Goal: Task Accomplishment & Management: Use online tool/utility

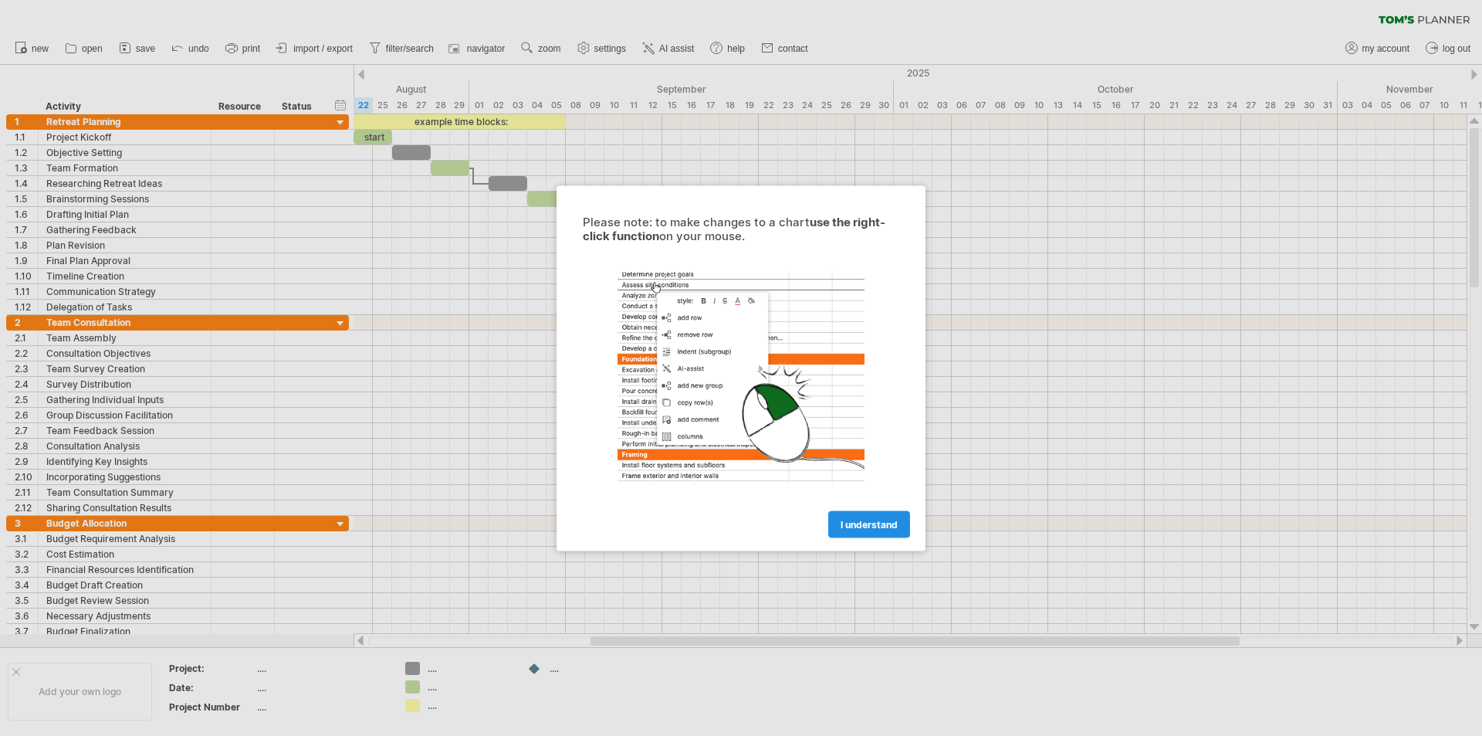
click at [873, 524] on span "I understand" at bounding box center [869, 524] width 57 height 12
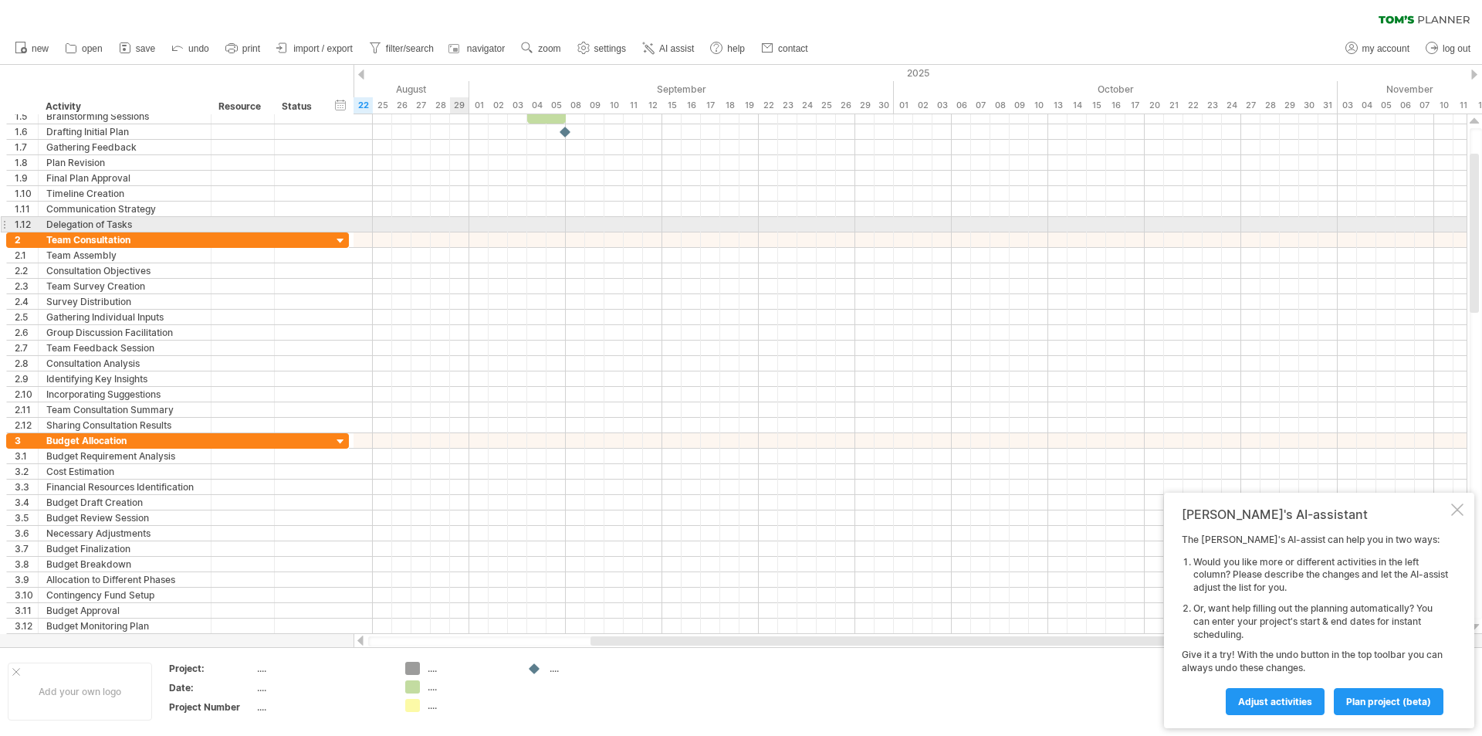
click at [458, 231] on div at bounding box center [910, 224] width 1113 height 15
click at [458, 217] on div at bounding box center [910, 224] width 1113 height 15
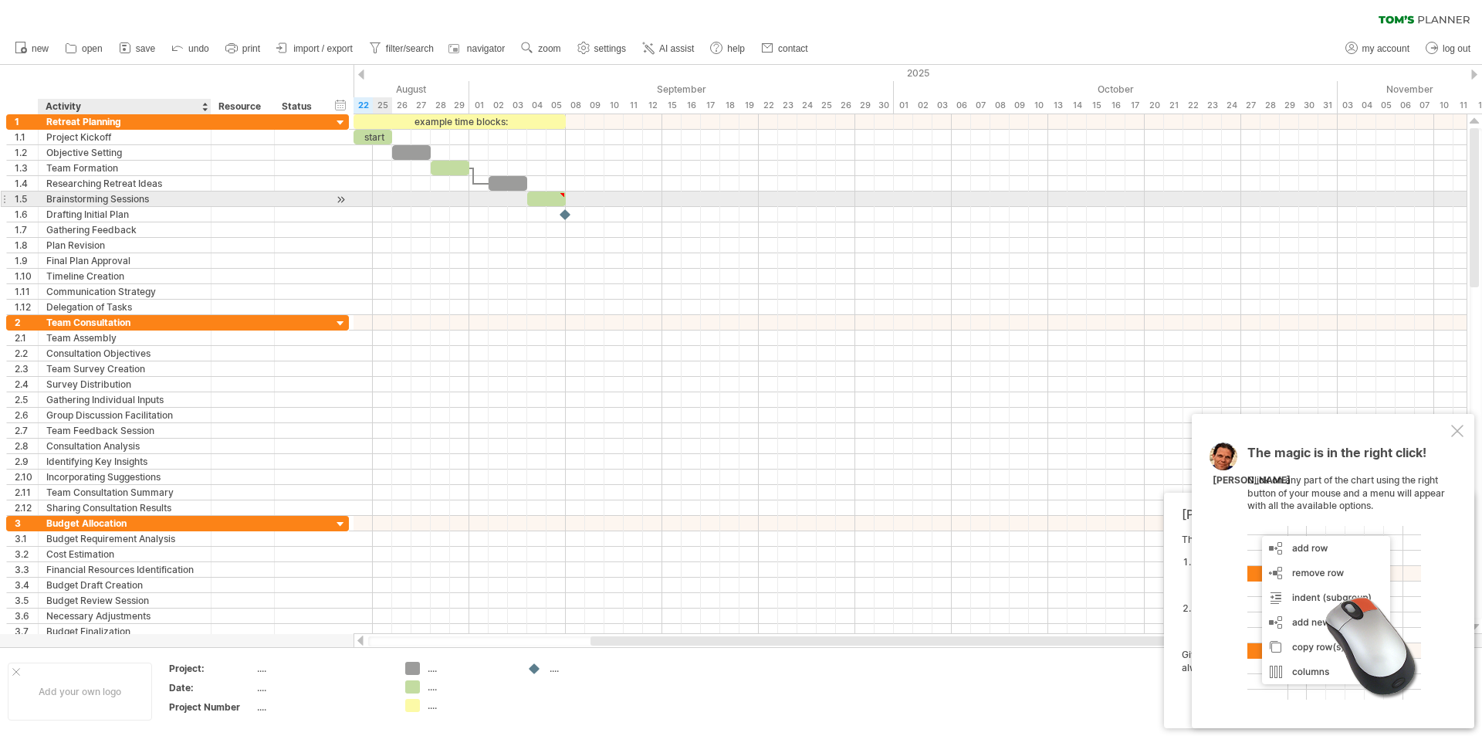
click at [169, 201] on div "Brainstorming Sessions" at bounding box center [124, 198] width 157 height 15
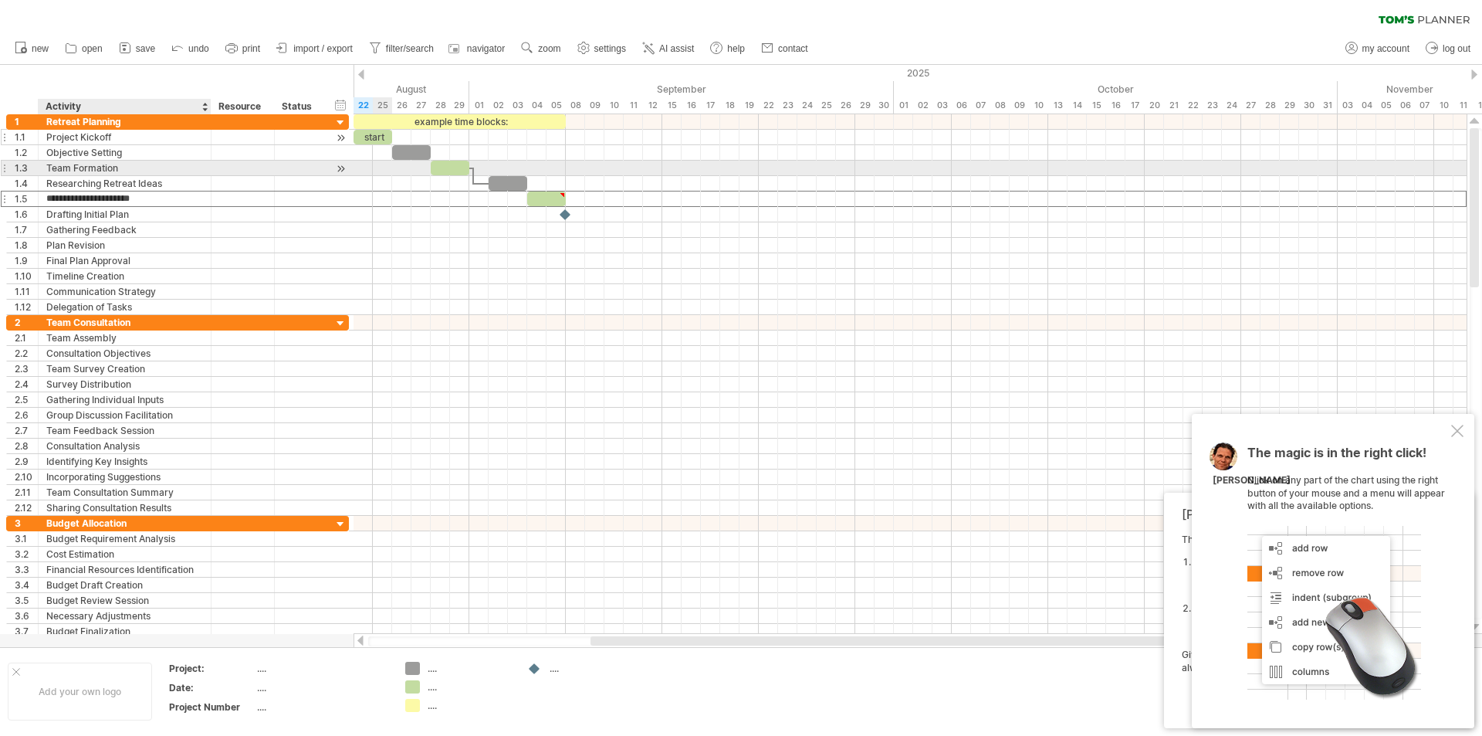
click at [144, 138] on div "Project Kickoff" at bounding box center [124, 137] width 157 height 15
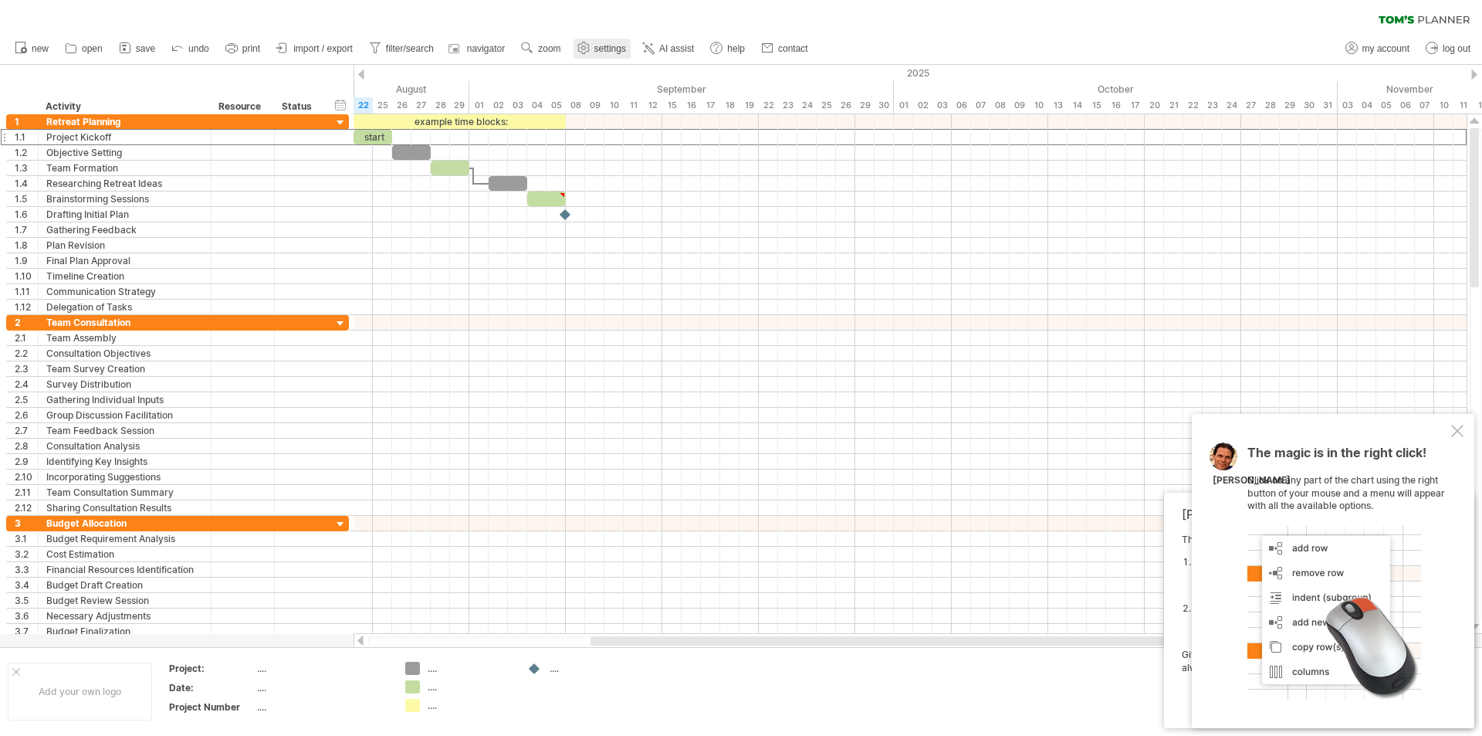
click at [601, 50] on span "settings" at bounding box center [610, 48] width 32 height 11
select select "*"
select select "**"
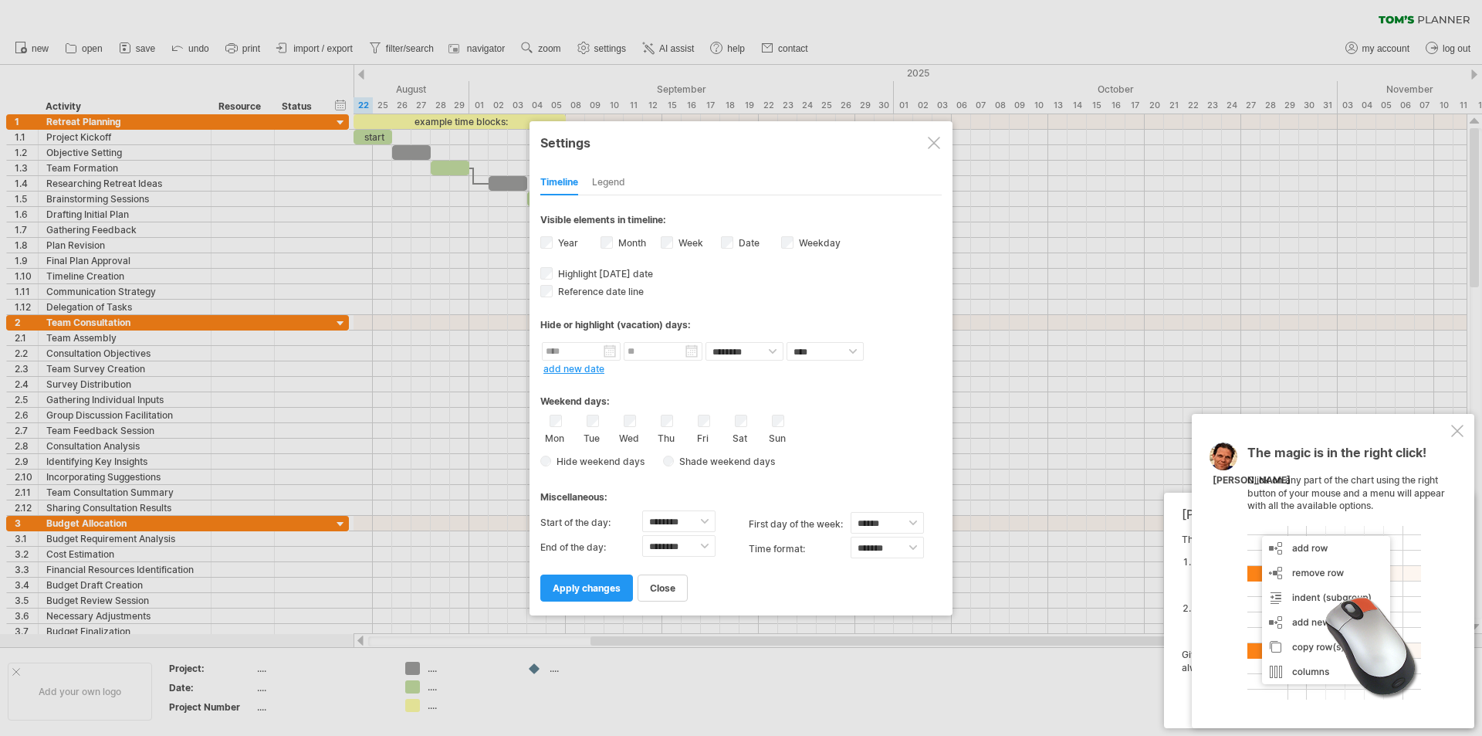
click at [931, 143] on div at bounding box center [934, 143] width 12 height 12
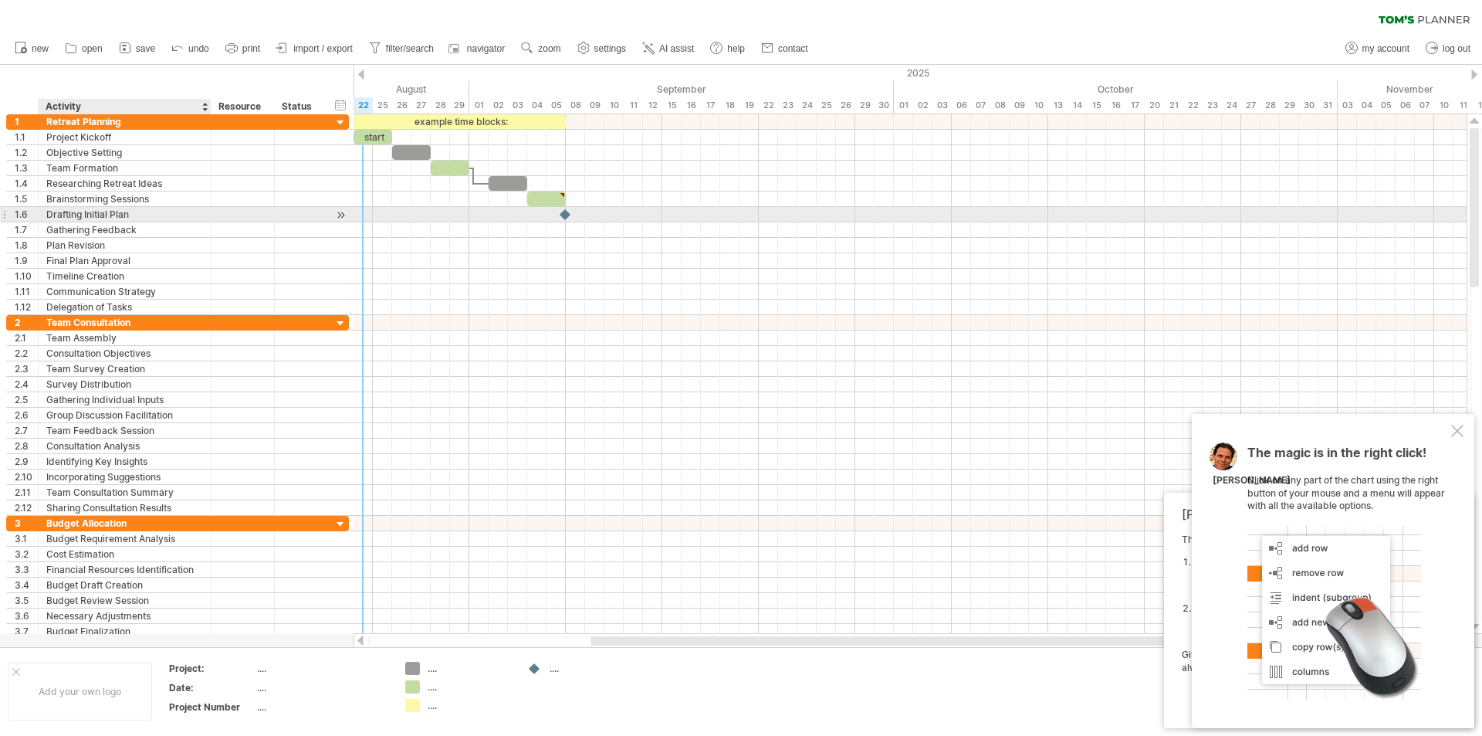
click at [135, 218] on div "Drafting Initial Plan" at bounding box center [124, 214] width 157 height 15
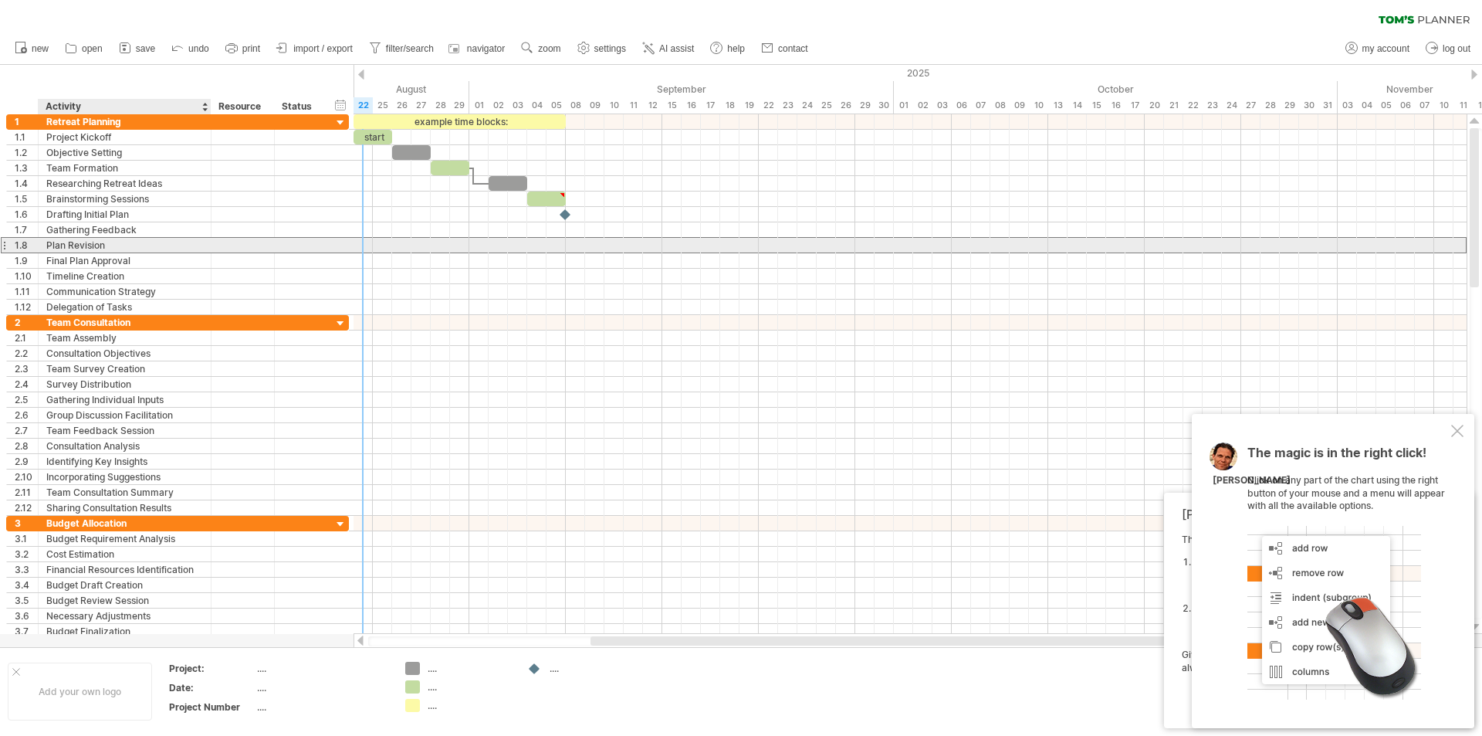
click at [134, 244] on div "Plan Revision" at bounding box center [124, 245] width 157 height 15
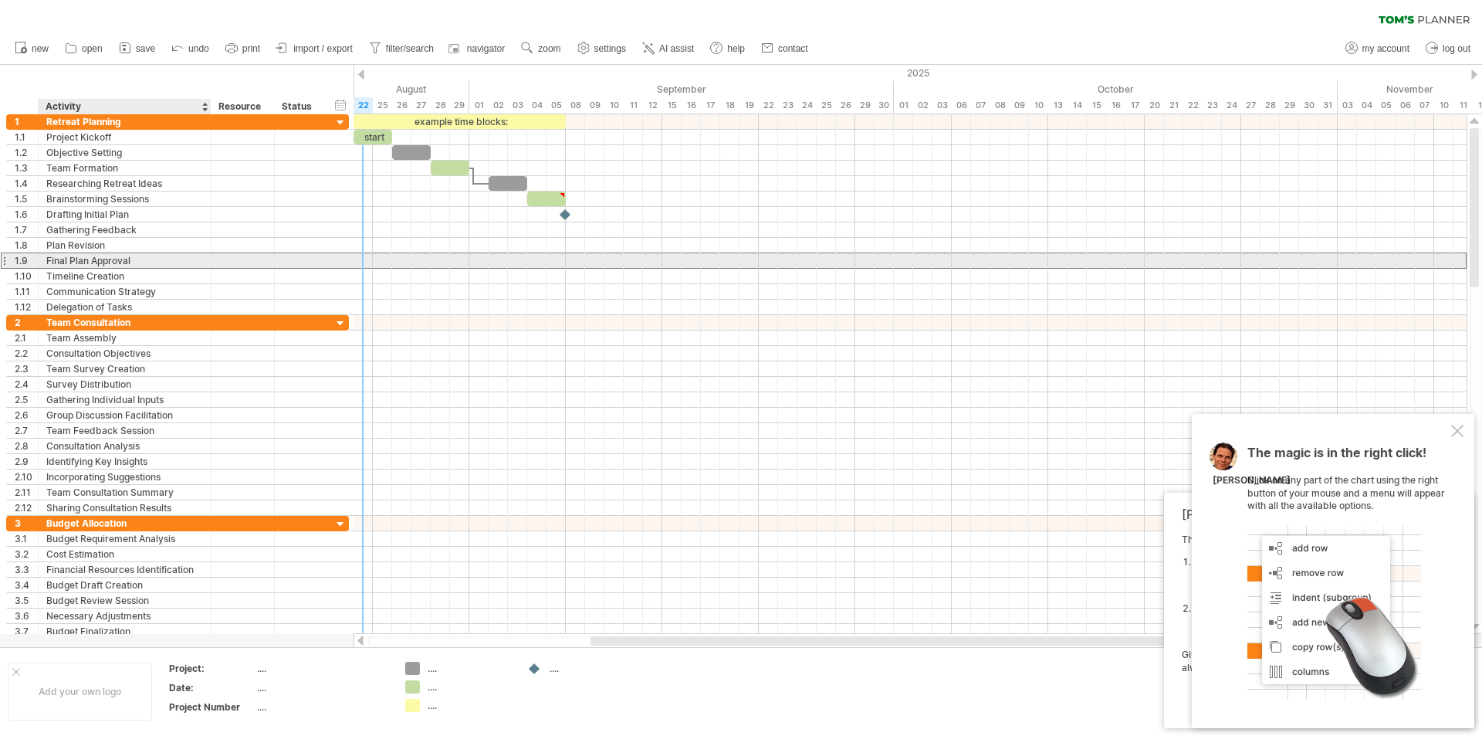
click at [138, 256] on div "Final Plan Approval" at bounding box center [124, 260] width 157 height 15
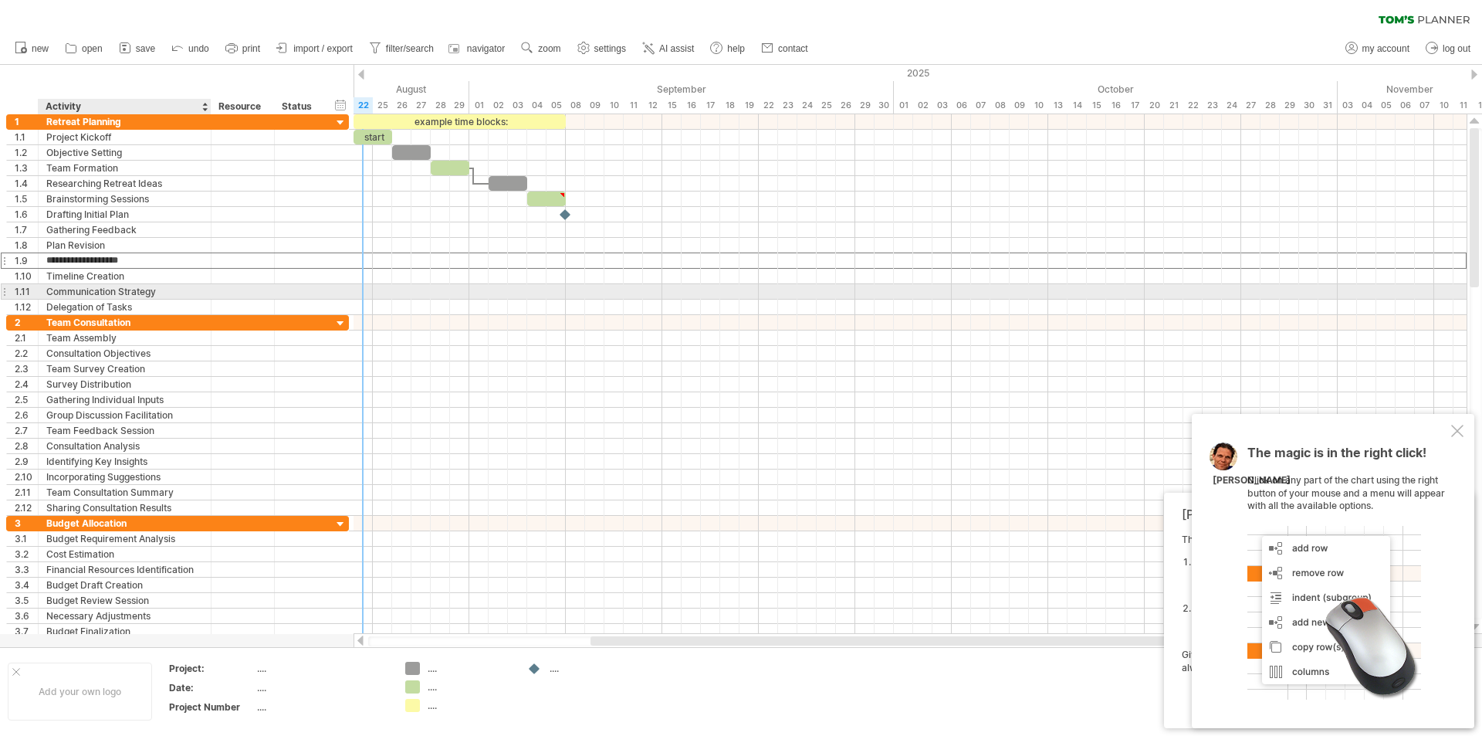
click at [134, 291] on div "Communication Strategy" at bounding box center [124, 291] width 157 height 15
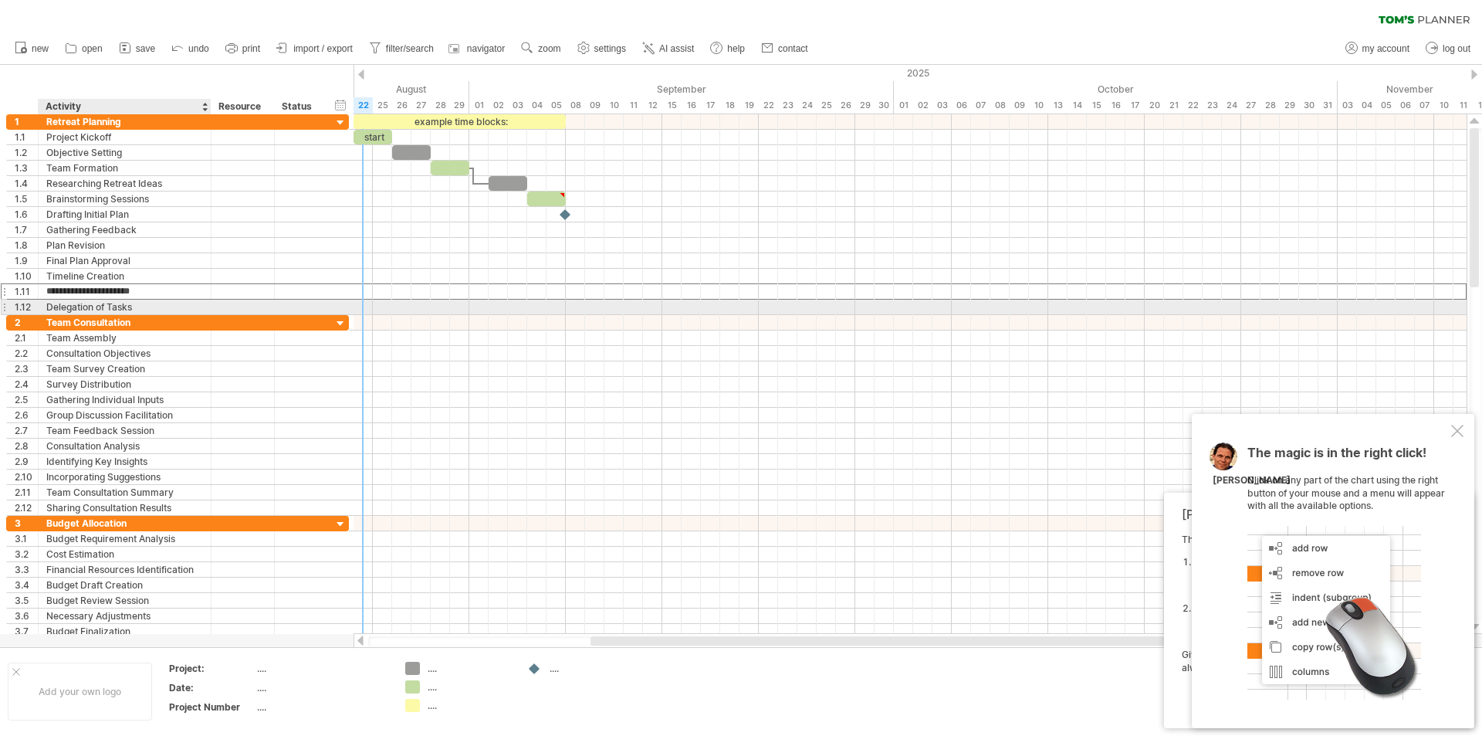
drag, startPoint x: 153, startPoint y: 301, endPoint x: 173, endPoint y: 310, distance: 21.8
click at [153, 300] on div "Delegation of Tasks" at bounding box center [124, 306] width 157 height 15
click at [339, 323] on div at bounding box center [340, 323] width 15 height 15
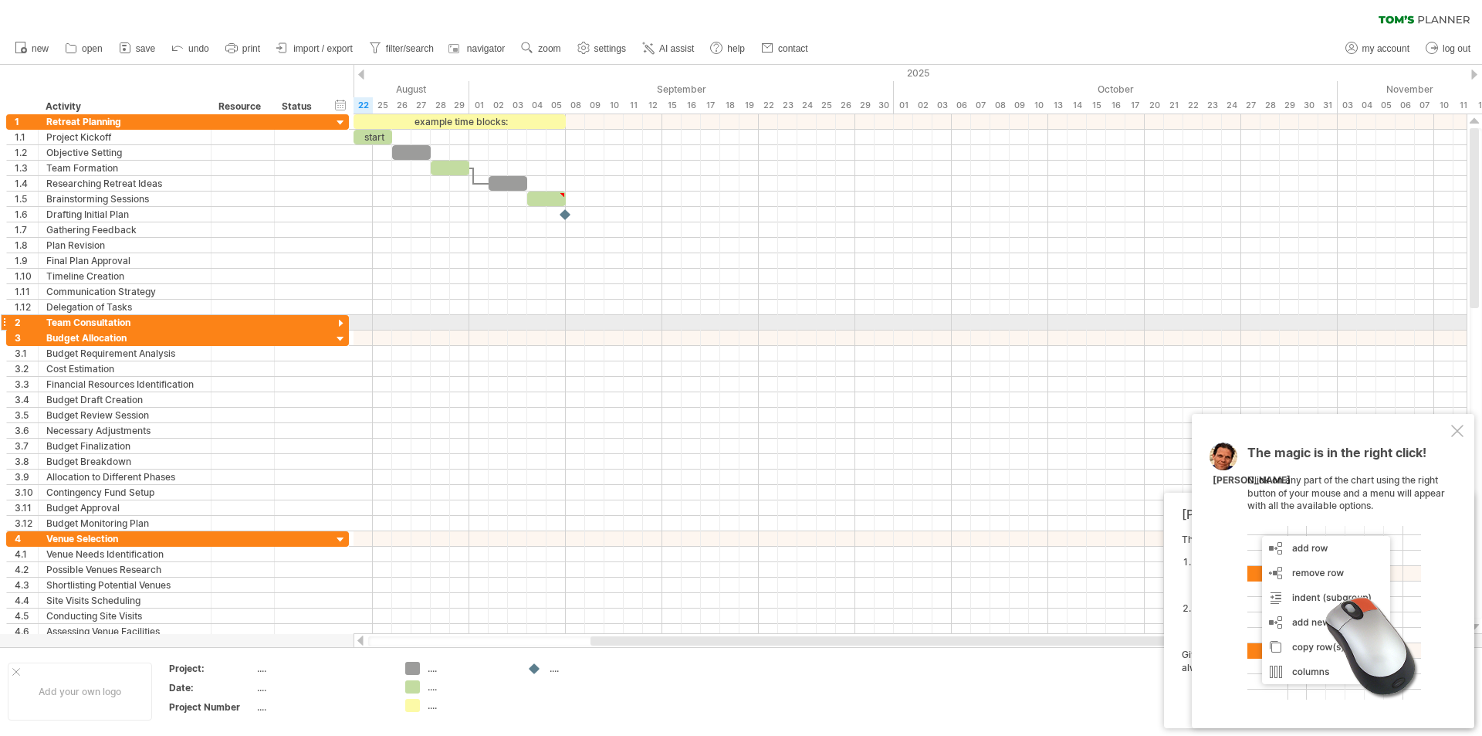
click at [340, 323] on div at bounding box center [340, 323] width 15 height 15
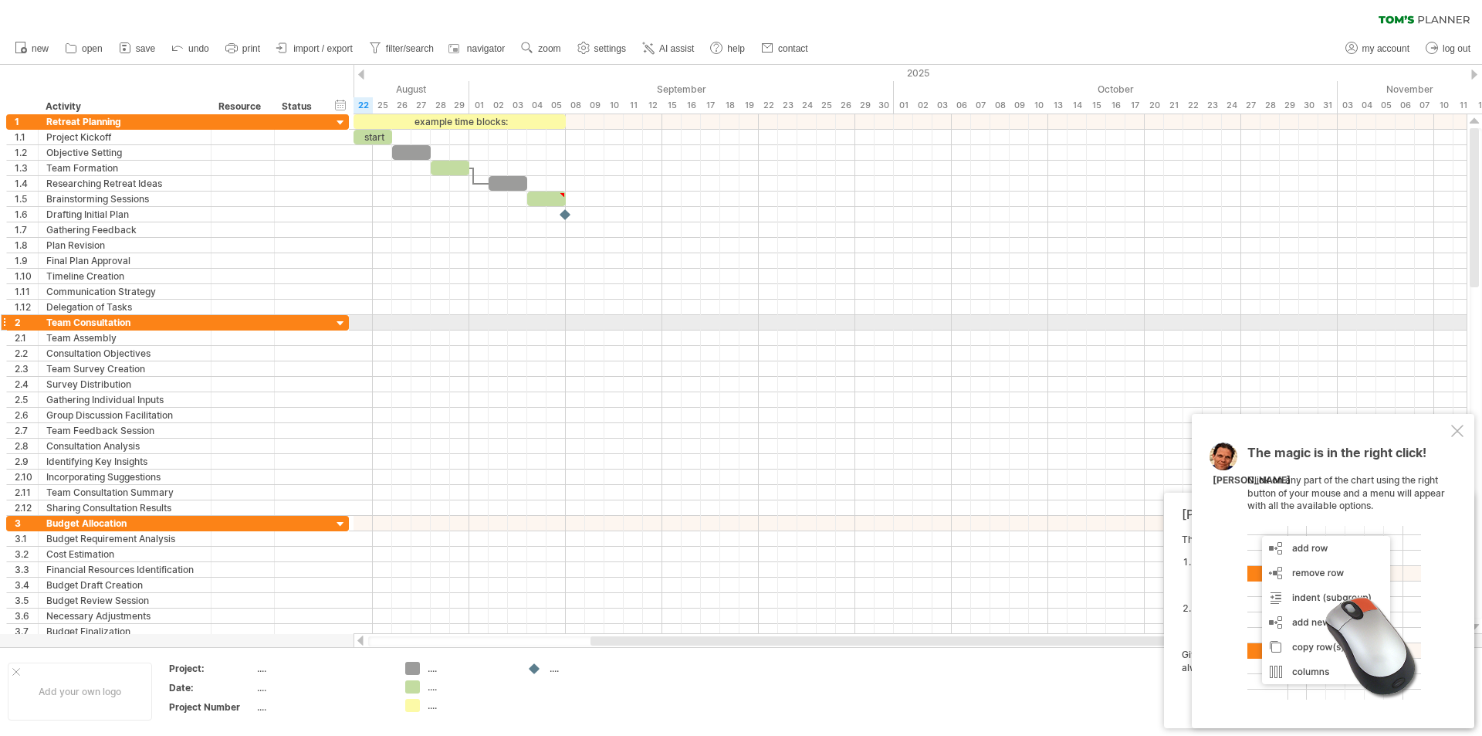
click at [340, 323] on div at bounding box center [340, 323] width 15 height 15
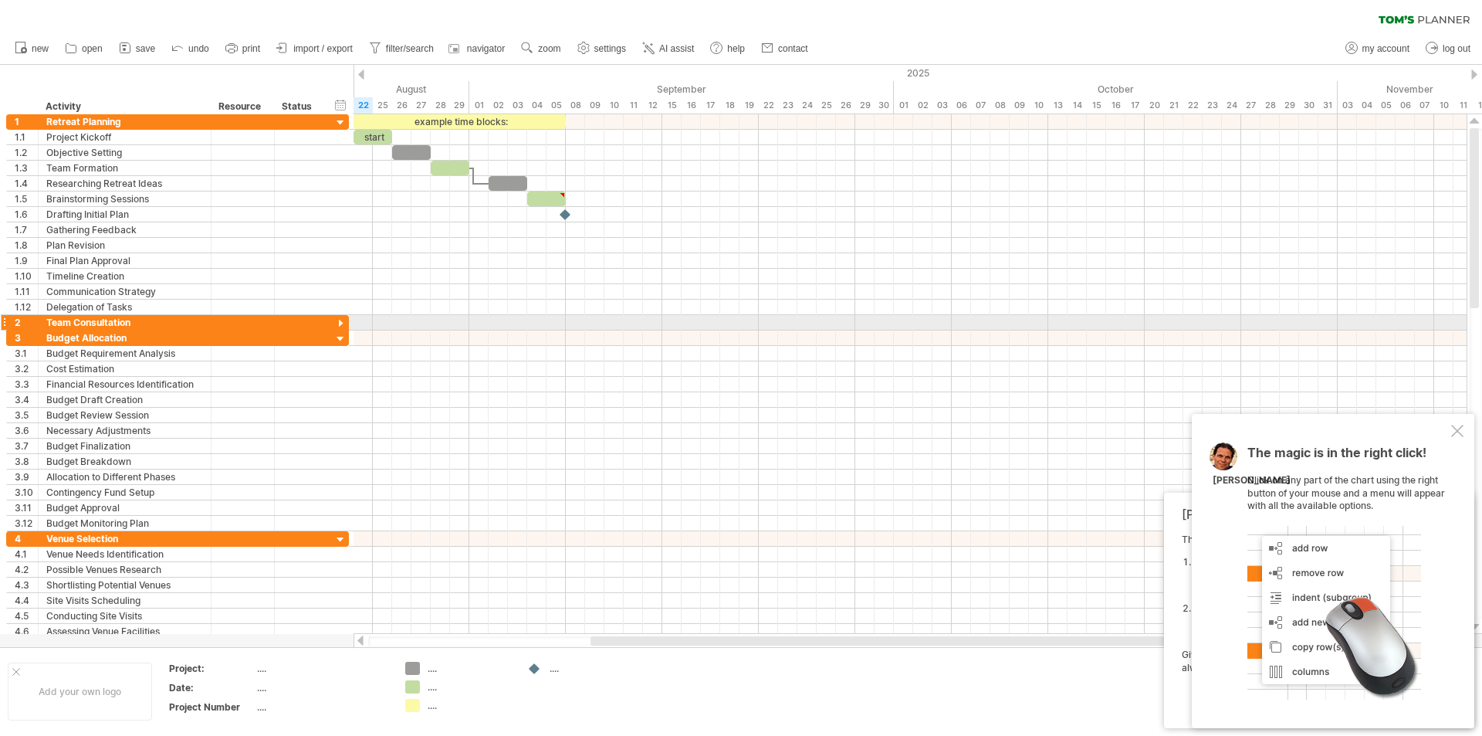
click at [340, 323] on div at bounding box center [340, 323] width 15 height 15
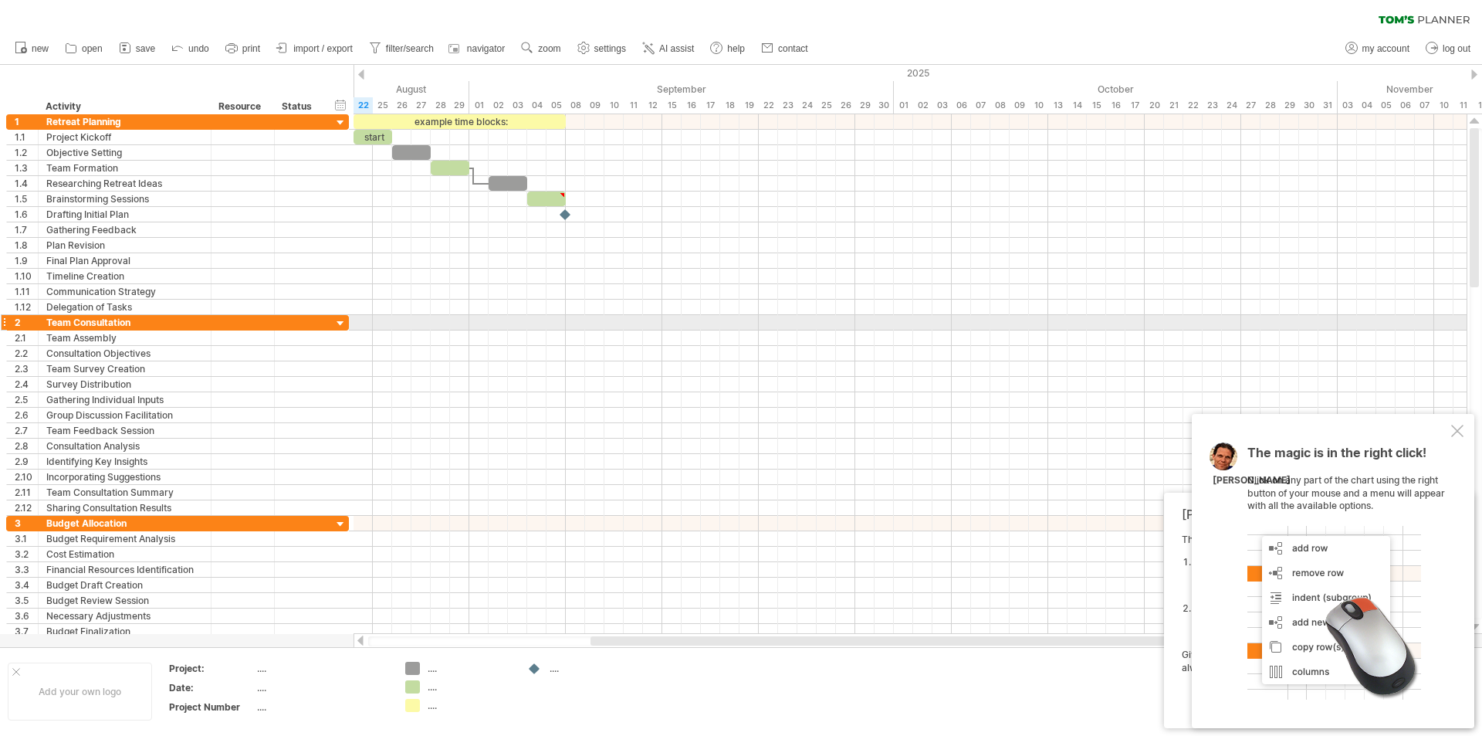
click at [340, 323] on div at bounding box center [340, 323] width 15 height 15
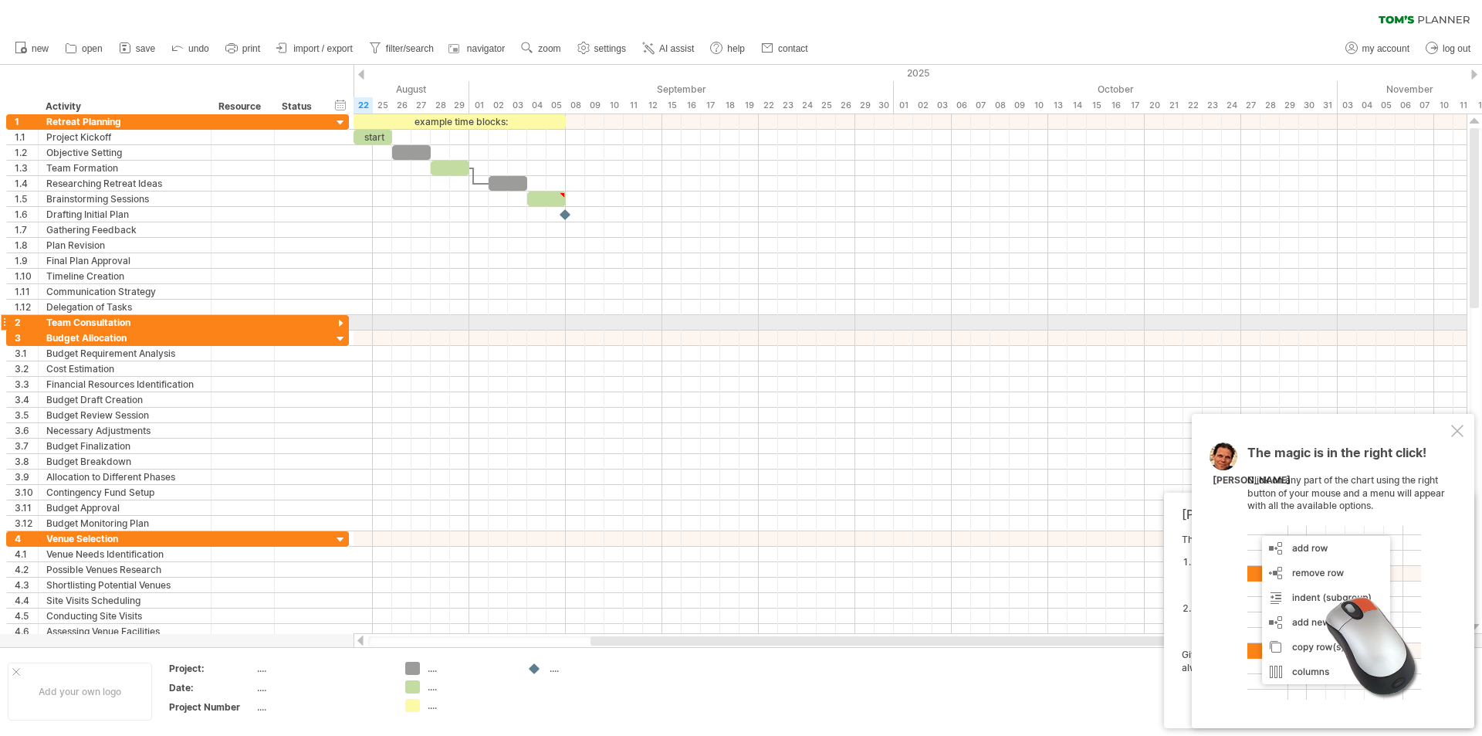
click at [340, 323] on div at bounding box center [340, 323] width 15 height 15
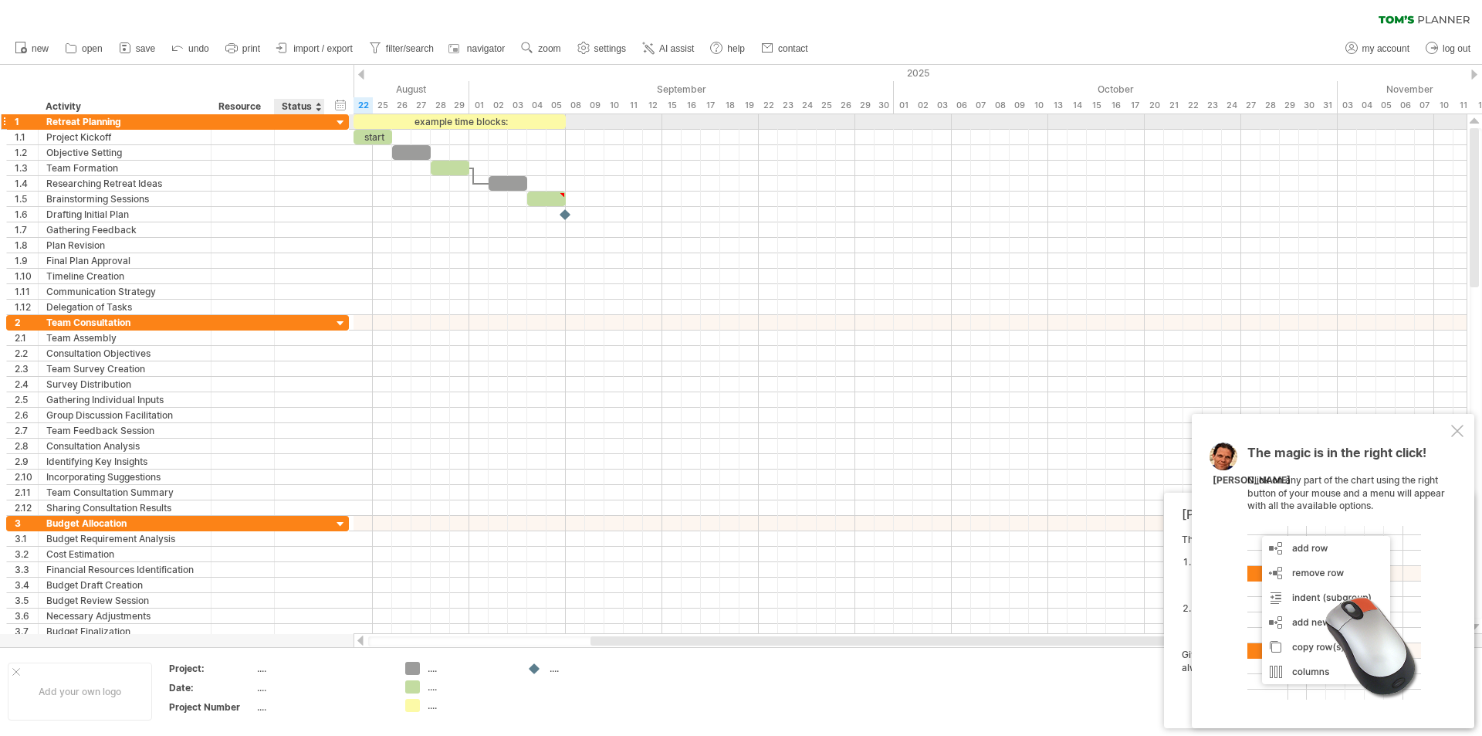
click at [340, 122] on div at bounding box center [340, 123] width 15 height 15
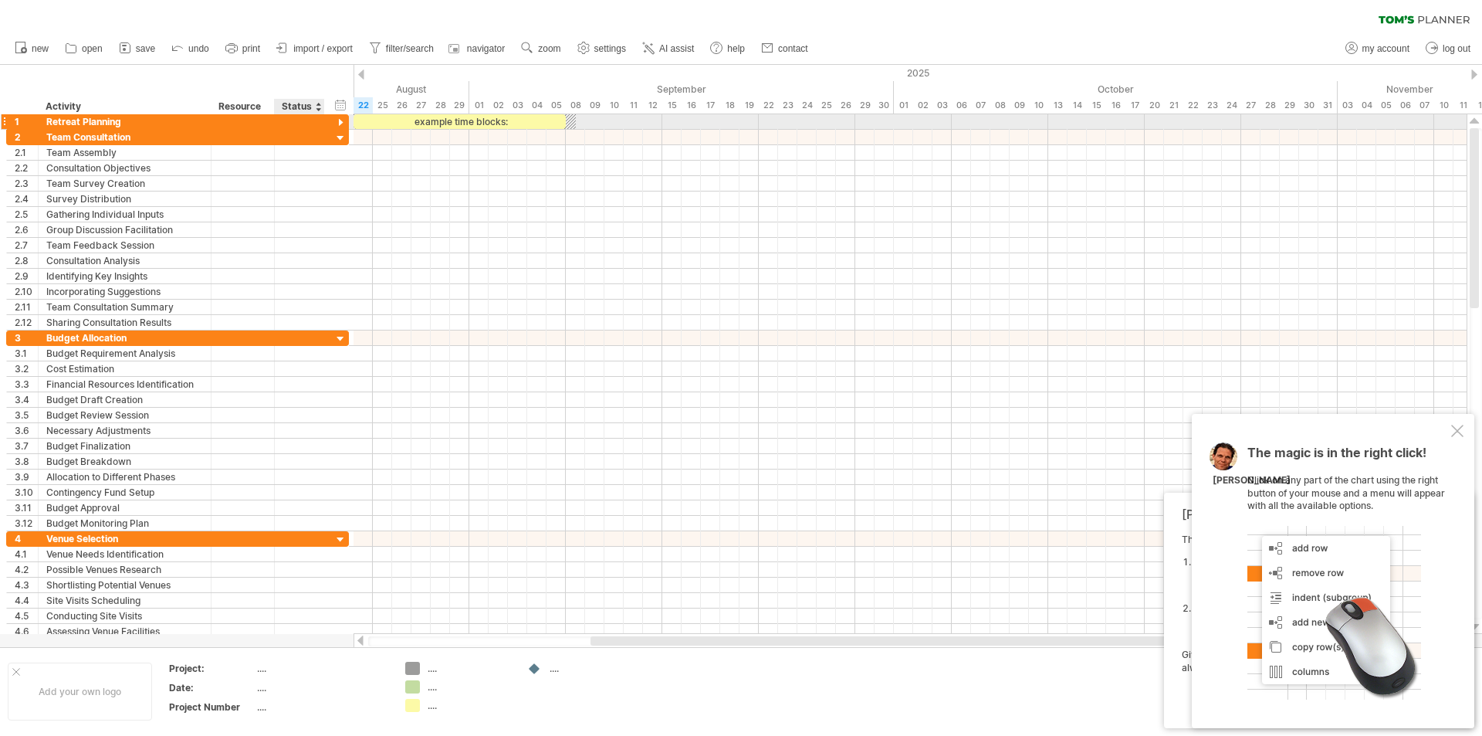
click at [340, 122] on div at bounding box center [340, 123] width 15 height 15
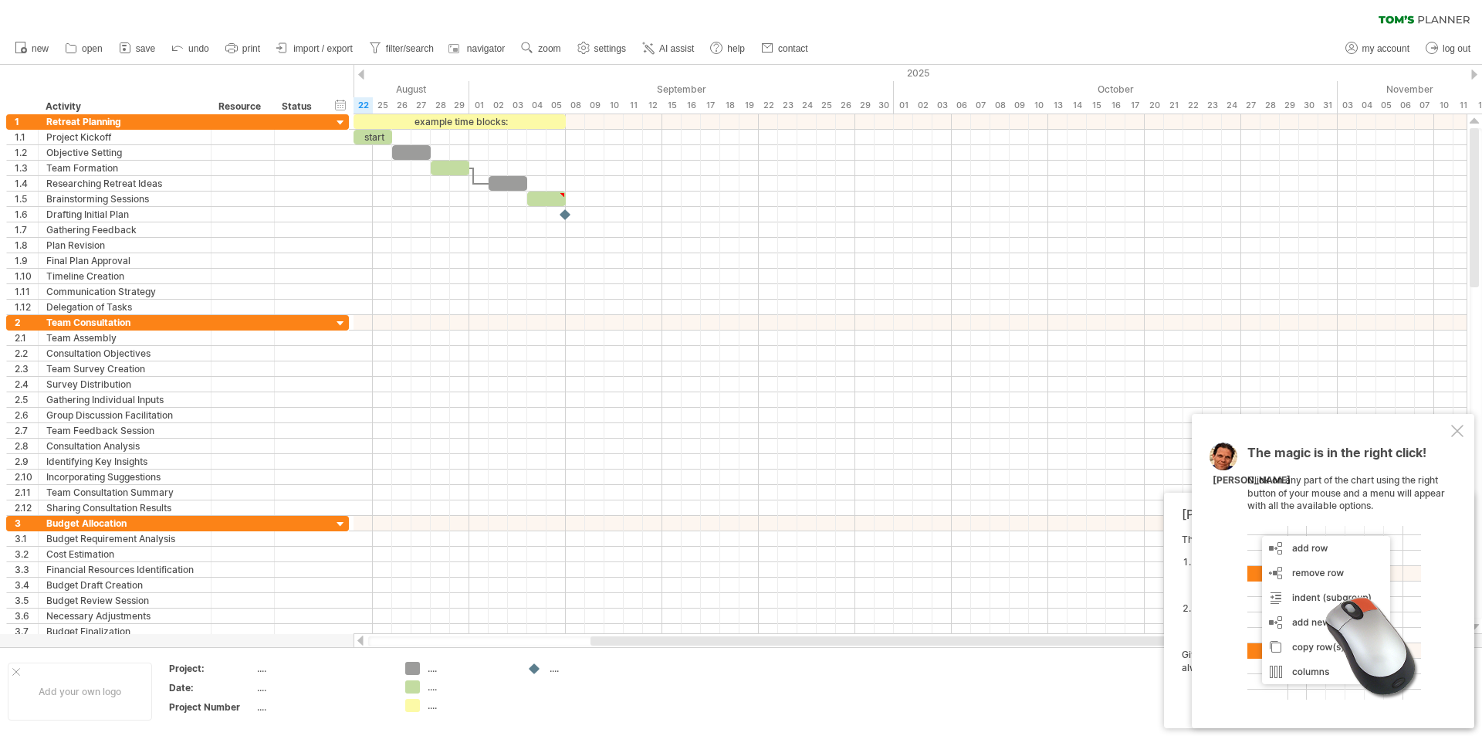
click at [110, 52] on ul "new open" at bounding box center [410, 48] width 807 height 32
click at [126, 49] on icon at bounding box center [124, 47] width 15 height 15
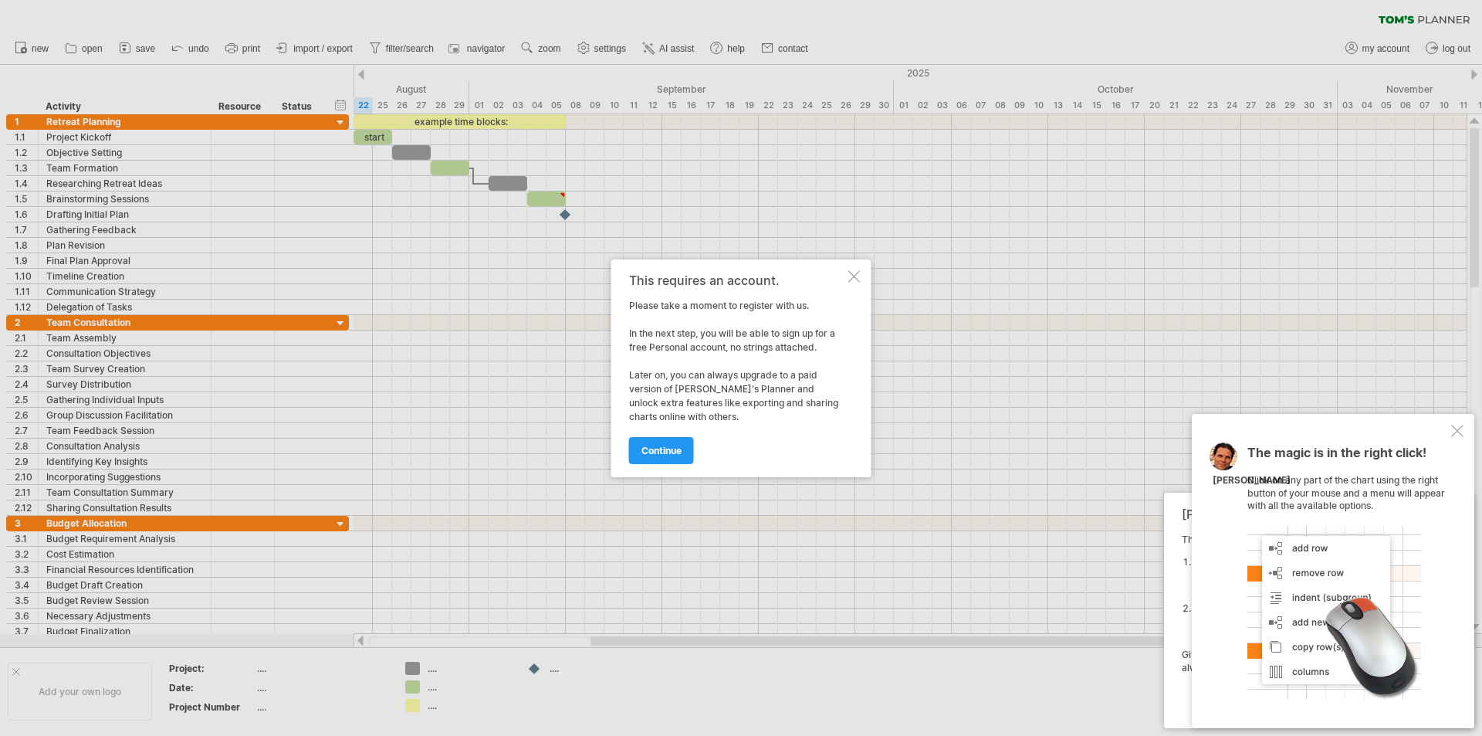
click at [860, 271] on div at bounding box center [854, 276] width 12 height 12
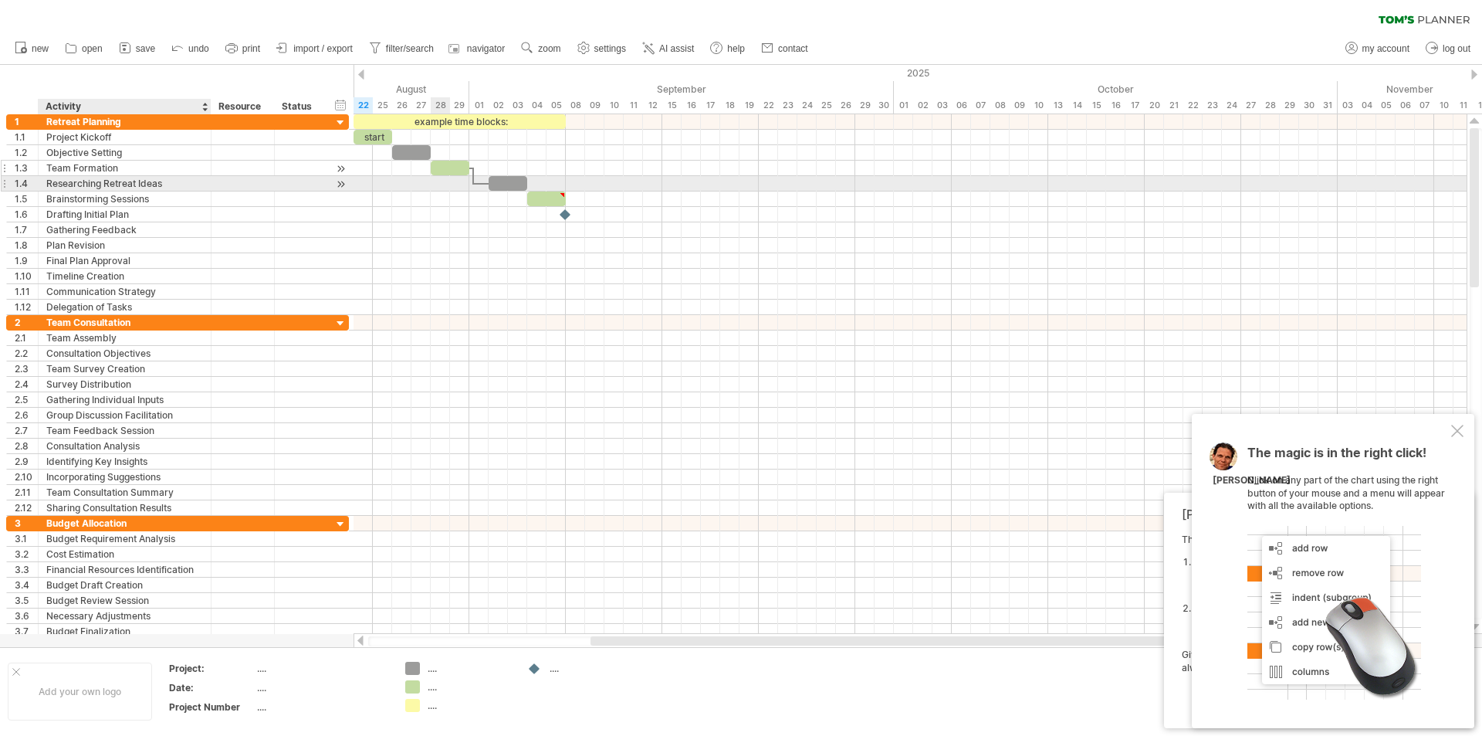
click at [96, 173] on div "Team Formation" at bounding box center [124, 168] width 157 height 15
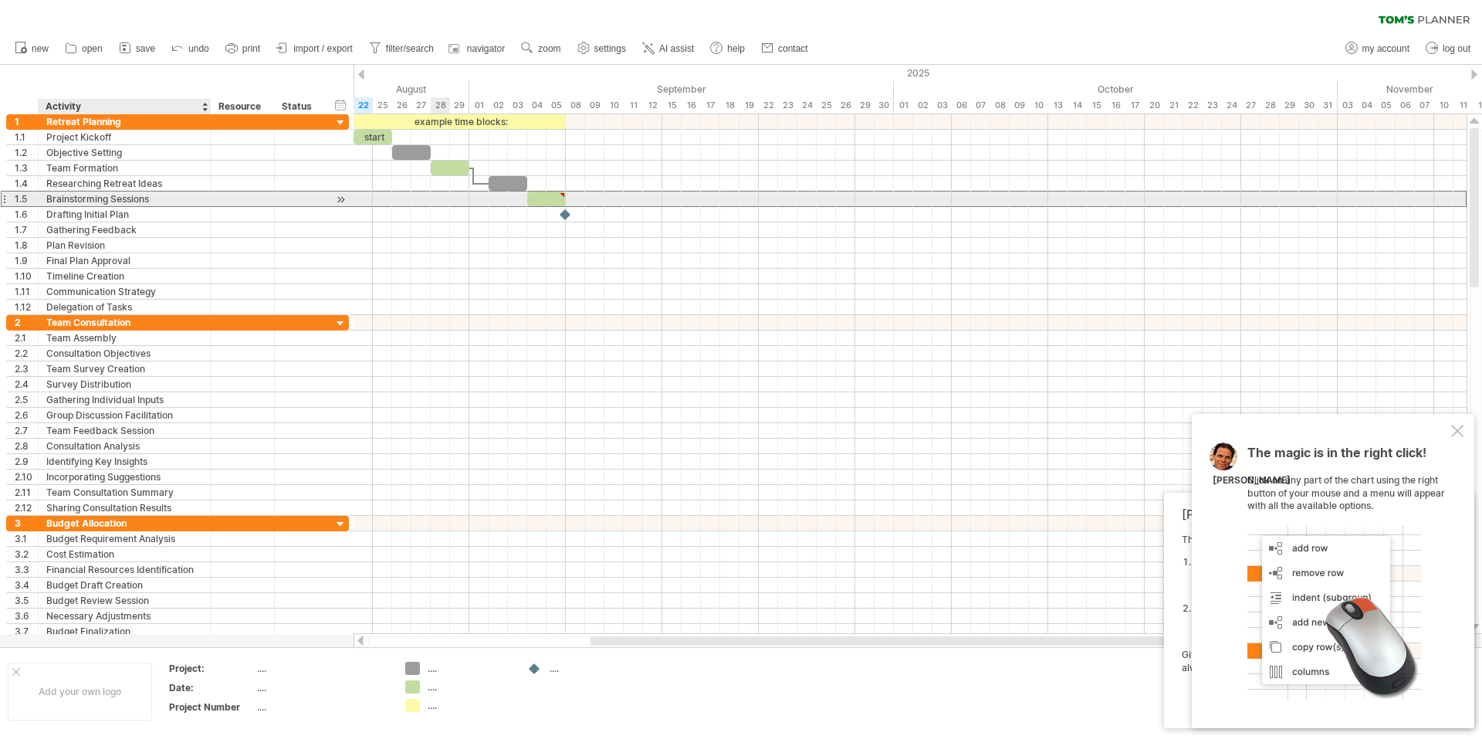
click at [101, 197] on div "Brainstorming Sessions" at bounding box center [124, 198] width 157 height 15
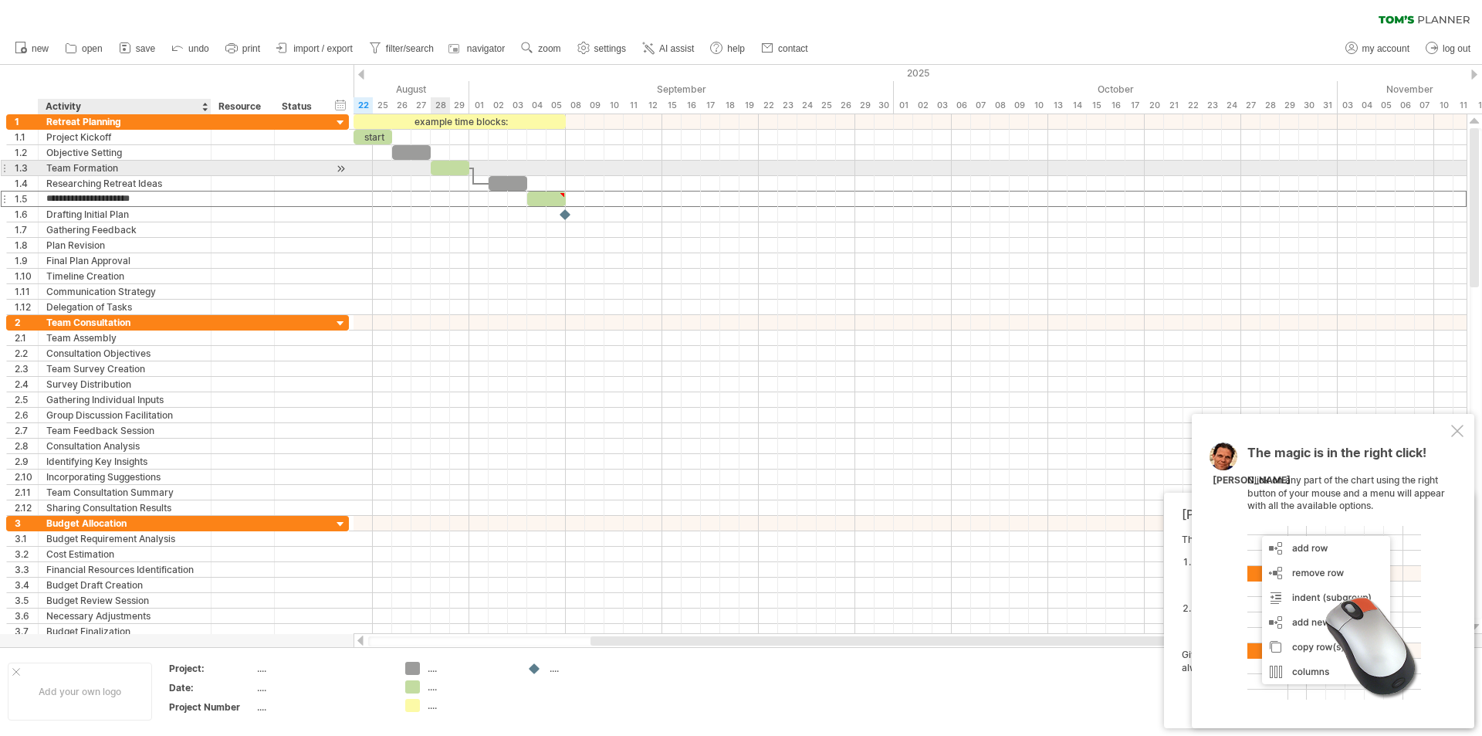
click at [109, 161] on div "Team Formation" at bounding box center [124, 168] width 157 height 15
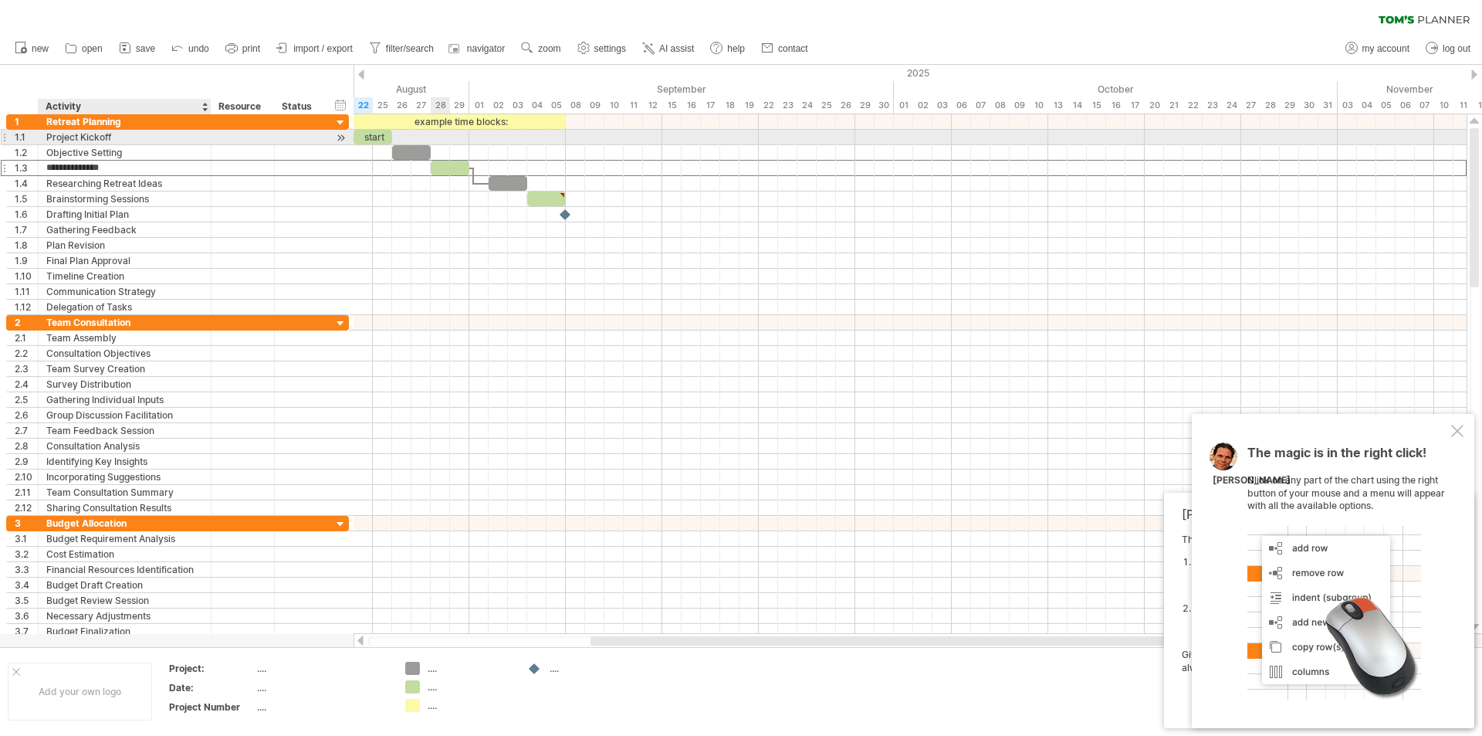
click at [129, 138] on div "Project Kickoff" at bounding box center [124, 137] width 157 height 15
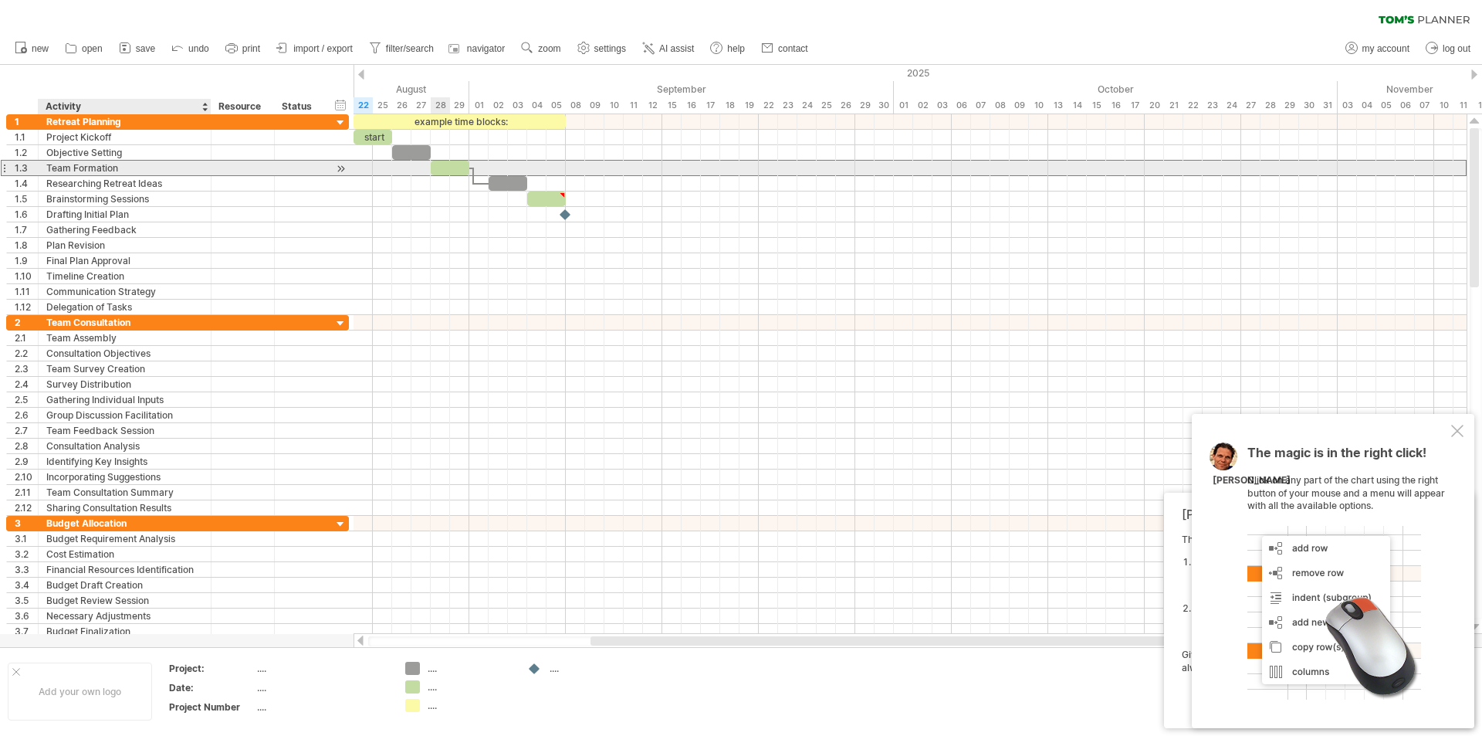
click at [140, 172] on div "Team Formation" at bounding box center [124, 168] width 157 height 15
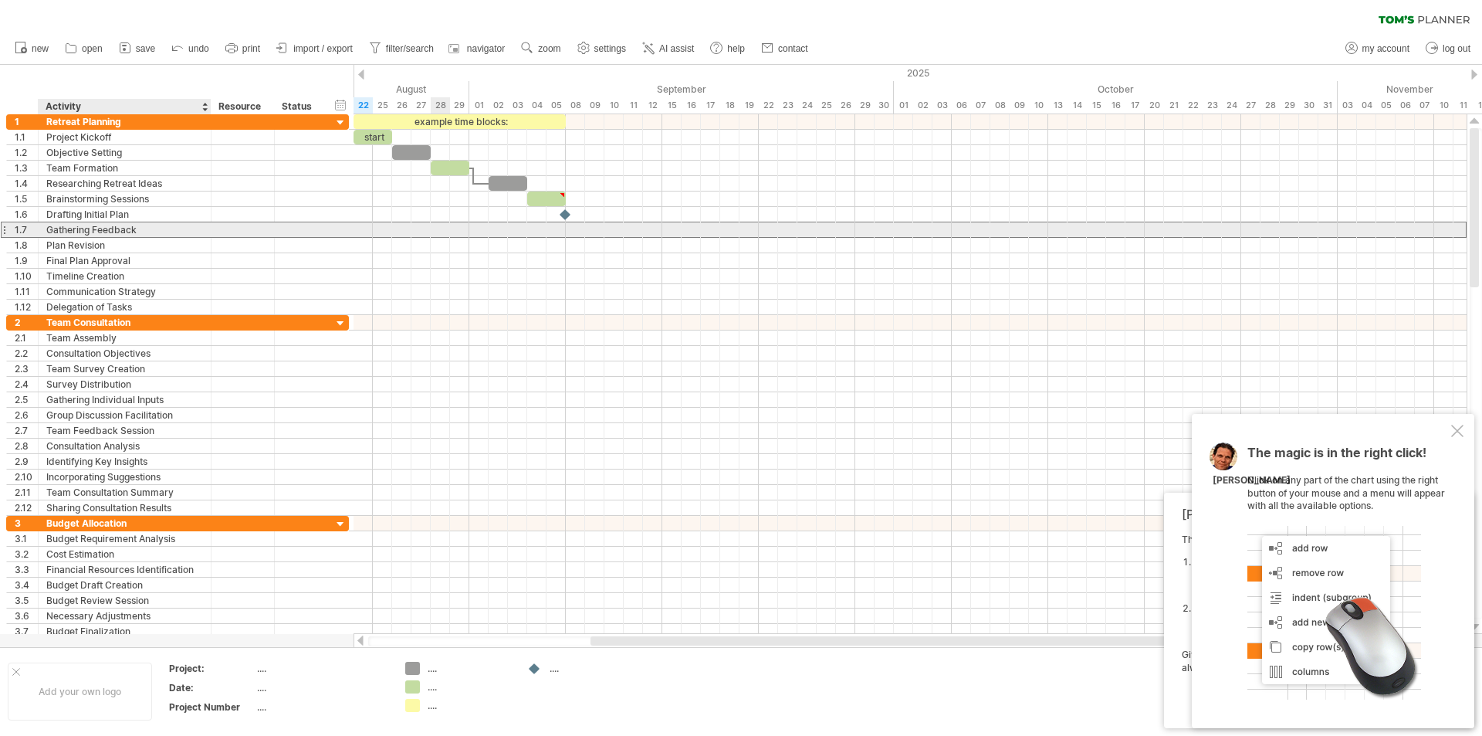
click at [107, 222] on div "Gathering Feedback" at bounding box center [124, 229] width 157 height 15
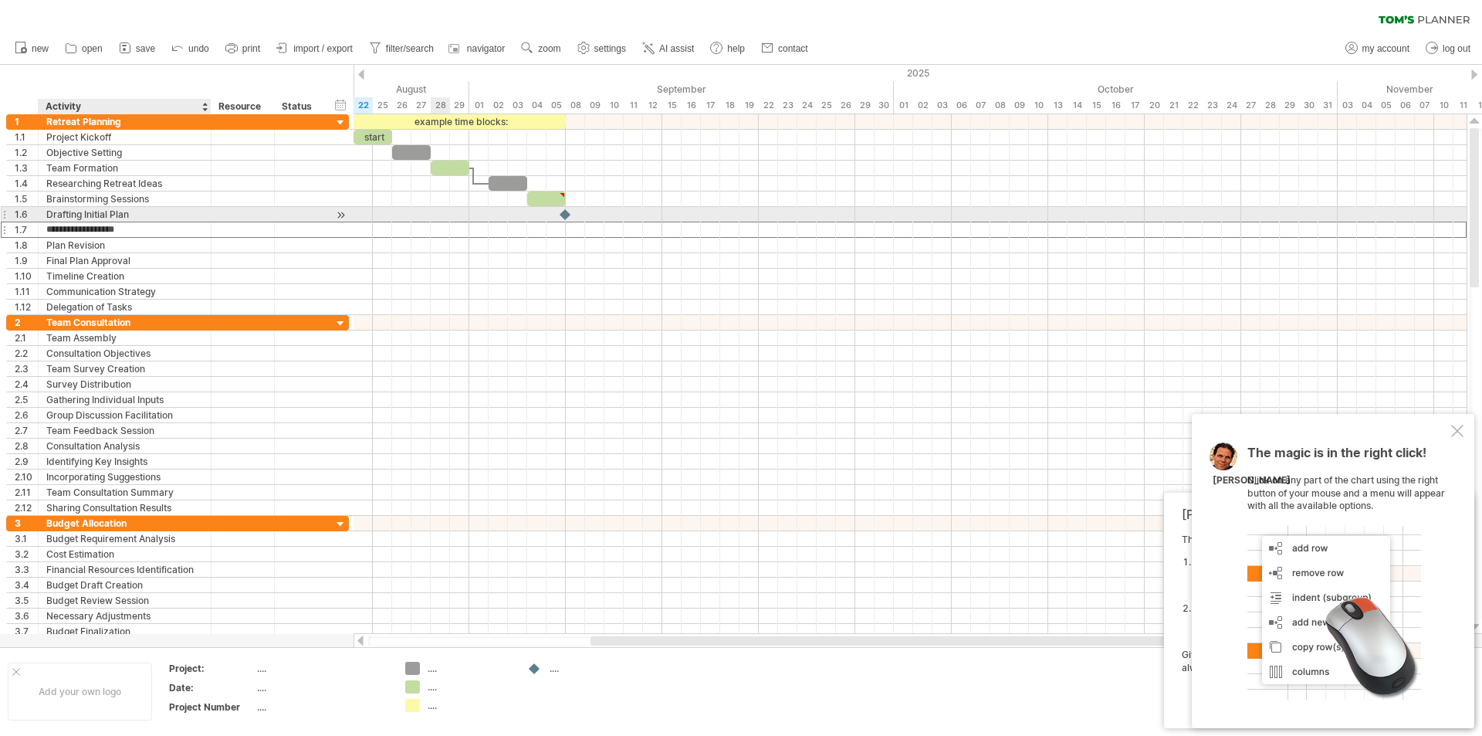
click at [146, 209] on div "Drafting Initial Plan" at bounding box center [124, 214] width 157 height 15
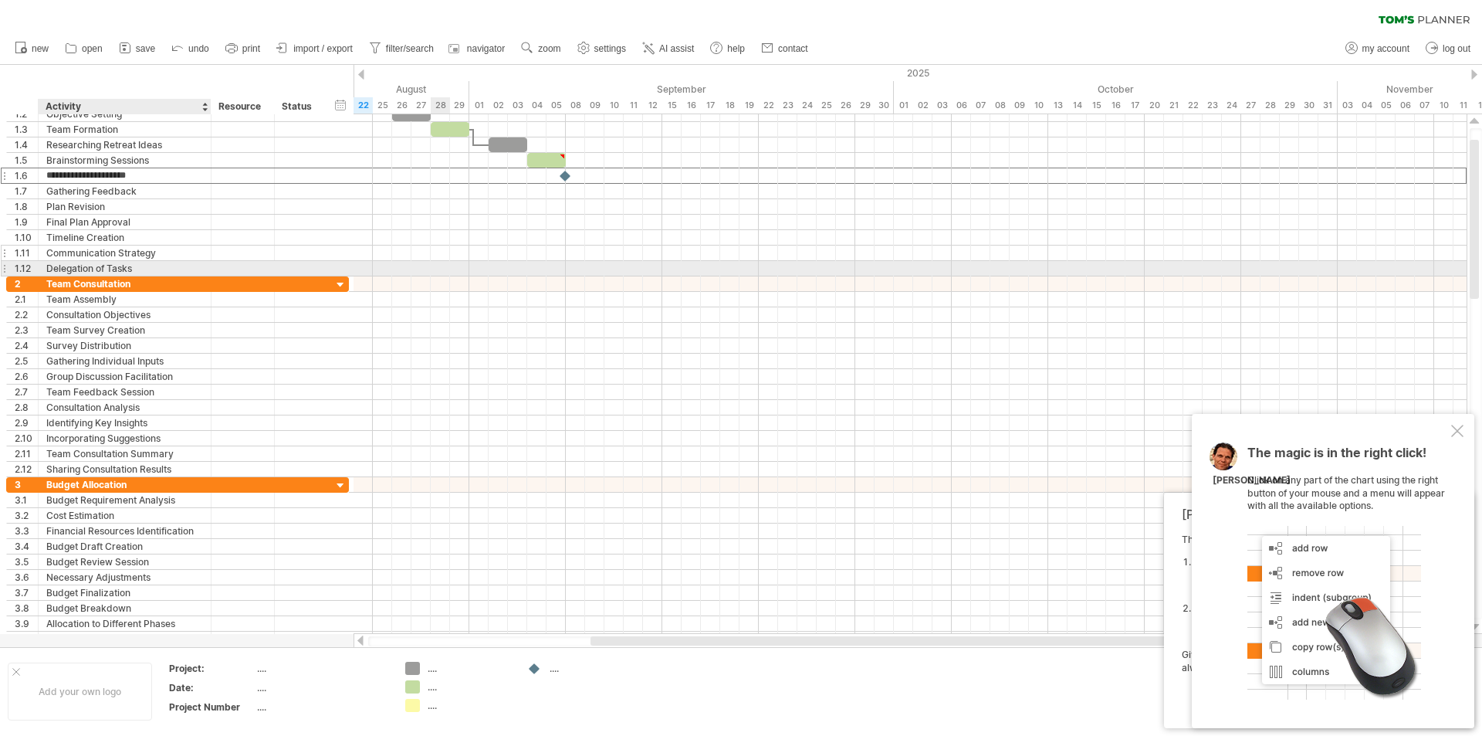
click at [150, 257] on div "Communication Strategy" at bounding box center [124, 252] width 157 height 15
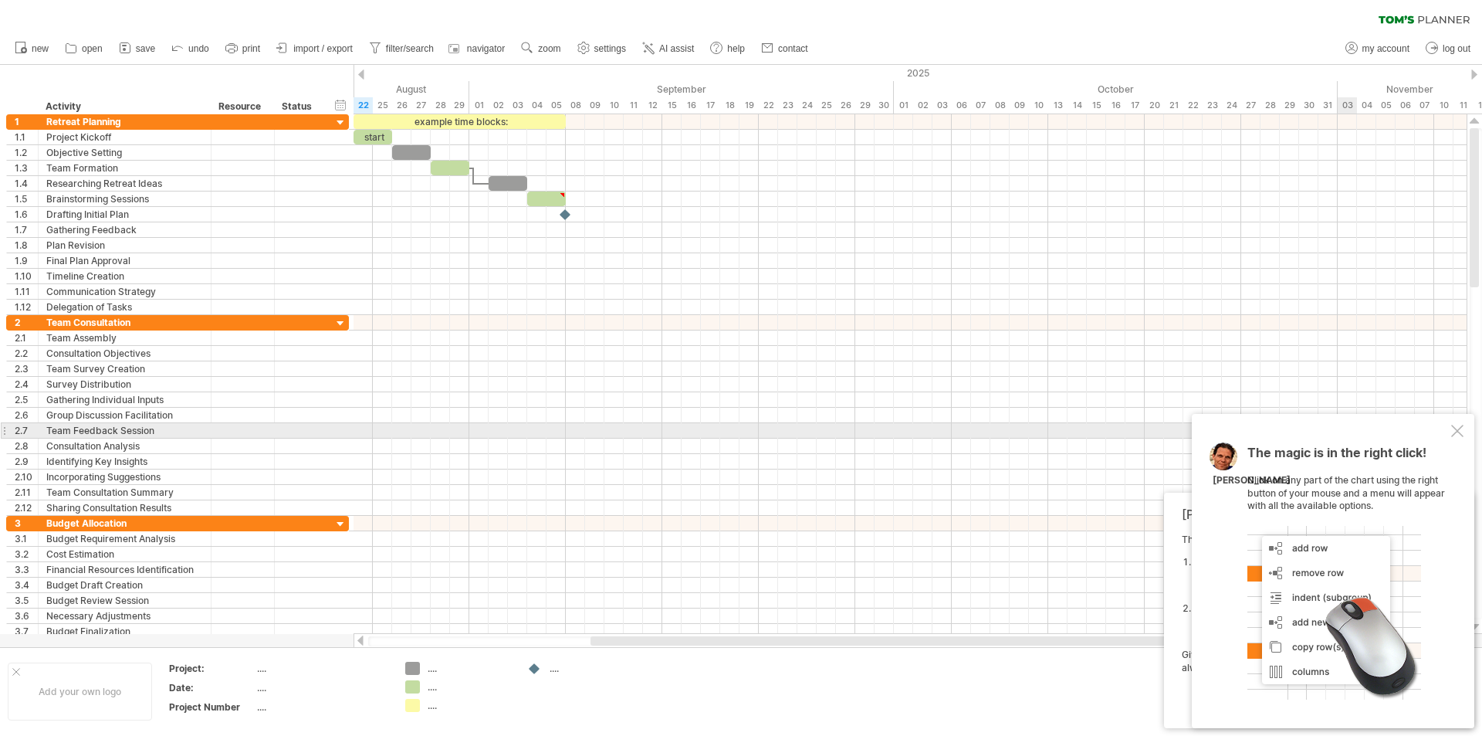
click at [1456, 431] on div at bounding box center [1457, 431] width 12 height 12
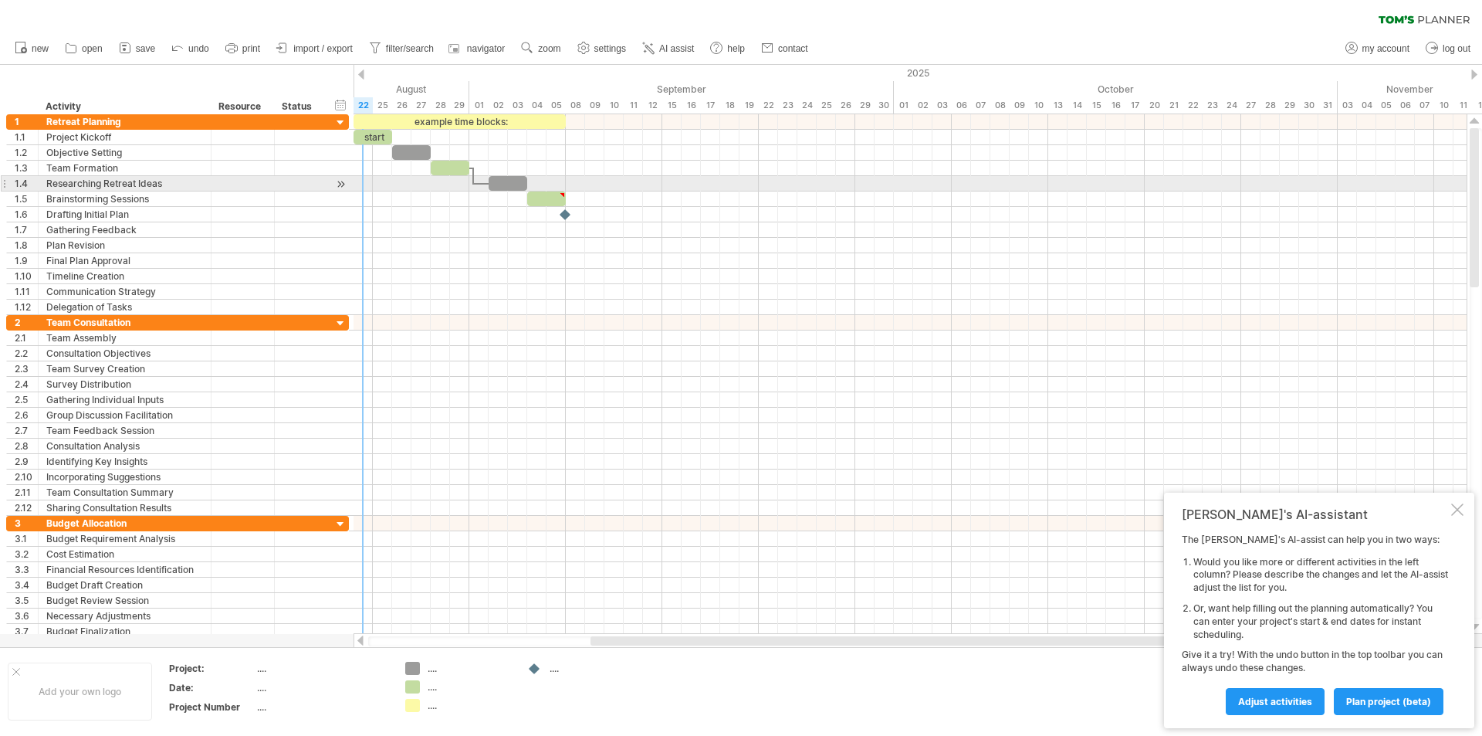
click at [341, 182] on div at bounding box center [340, 184] width 15 height 16
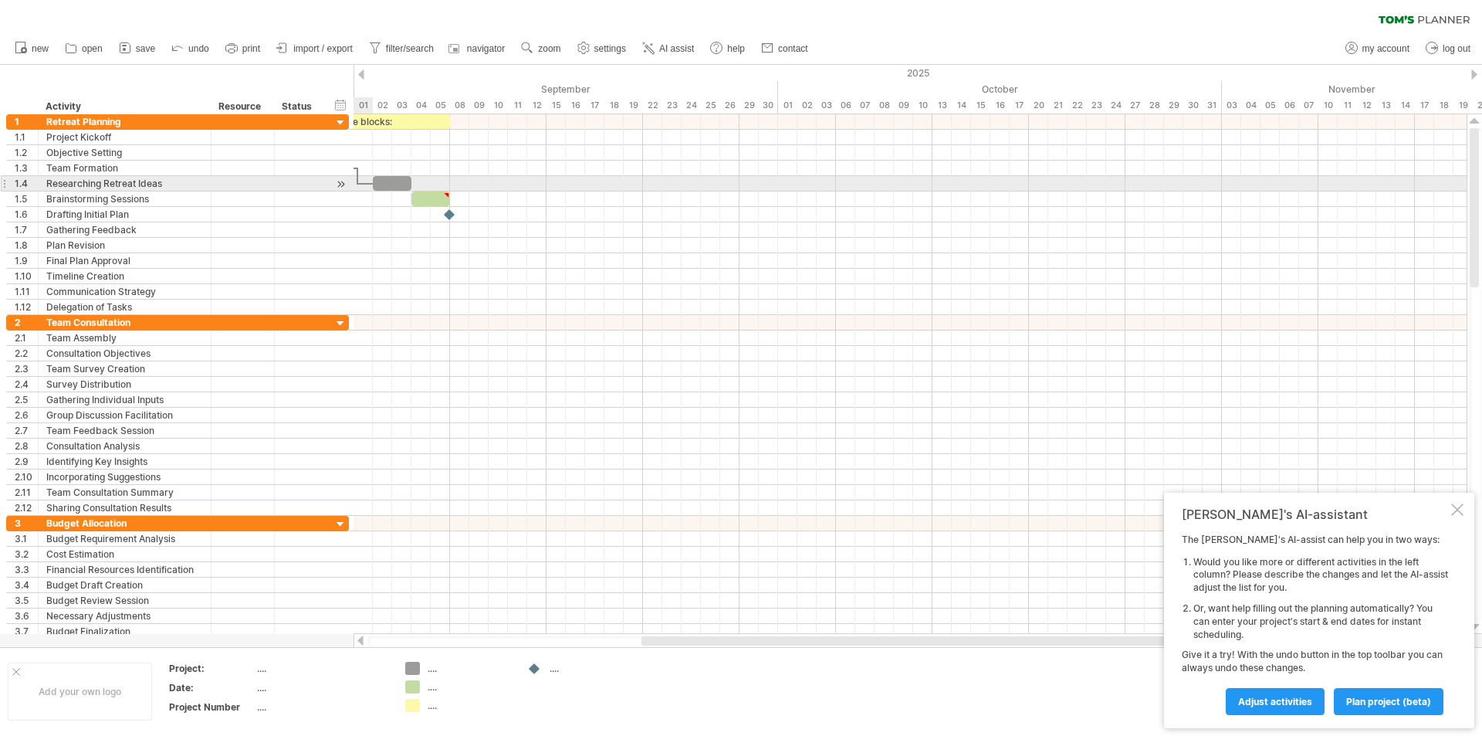
click at [341, 182] on div at bounding box center [340, 184] width 15 height 16
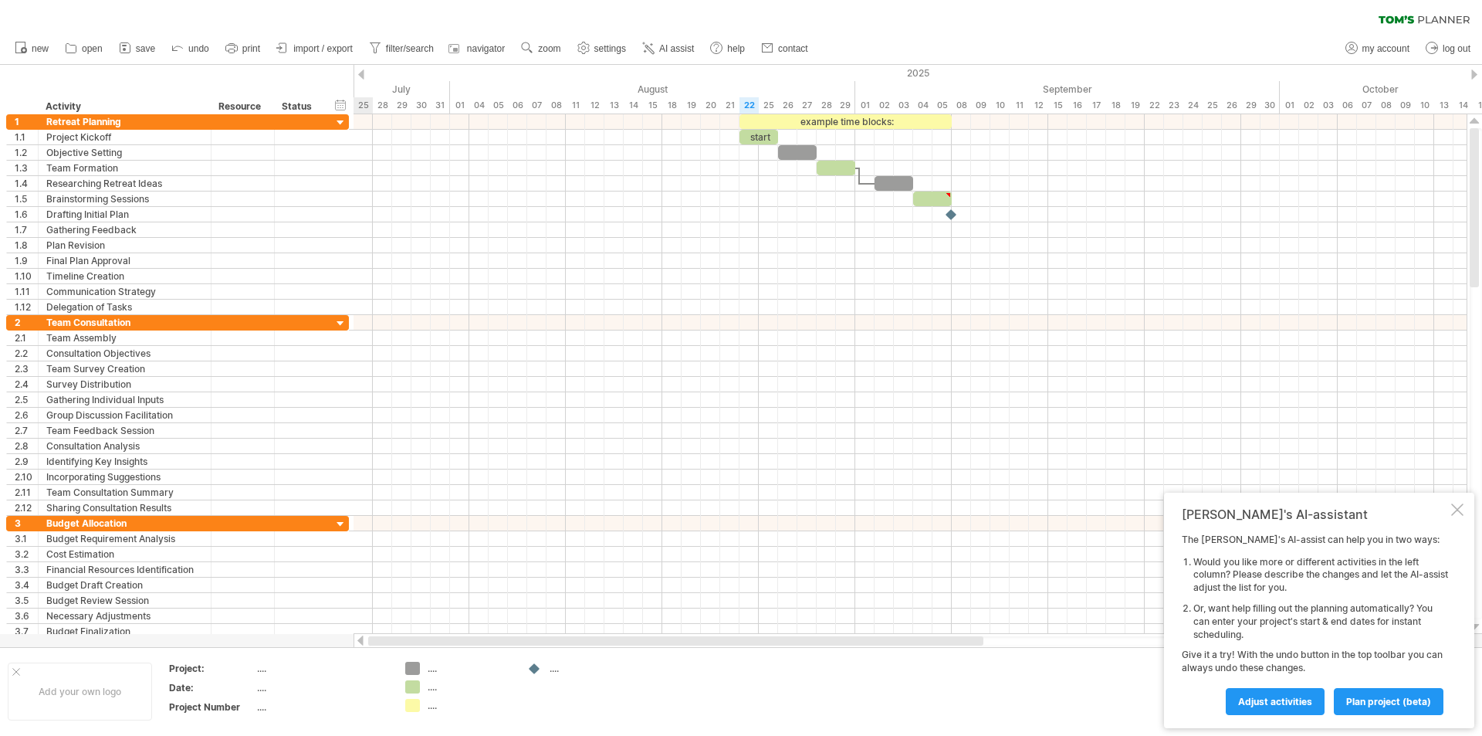
drag, startPoint x: 770, startPoint y: 642, endPoint x: 310, endPoint y: 671, distance: 461.7
click at [313, 671] on div "Trying to reach [DOMAIN_NAME] Connected again... 0% clear filter new 1" at bounding box center [741, 368] width 1482 height 736
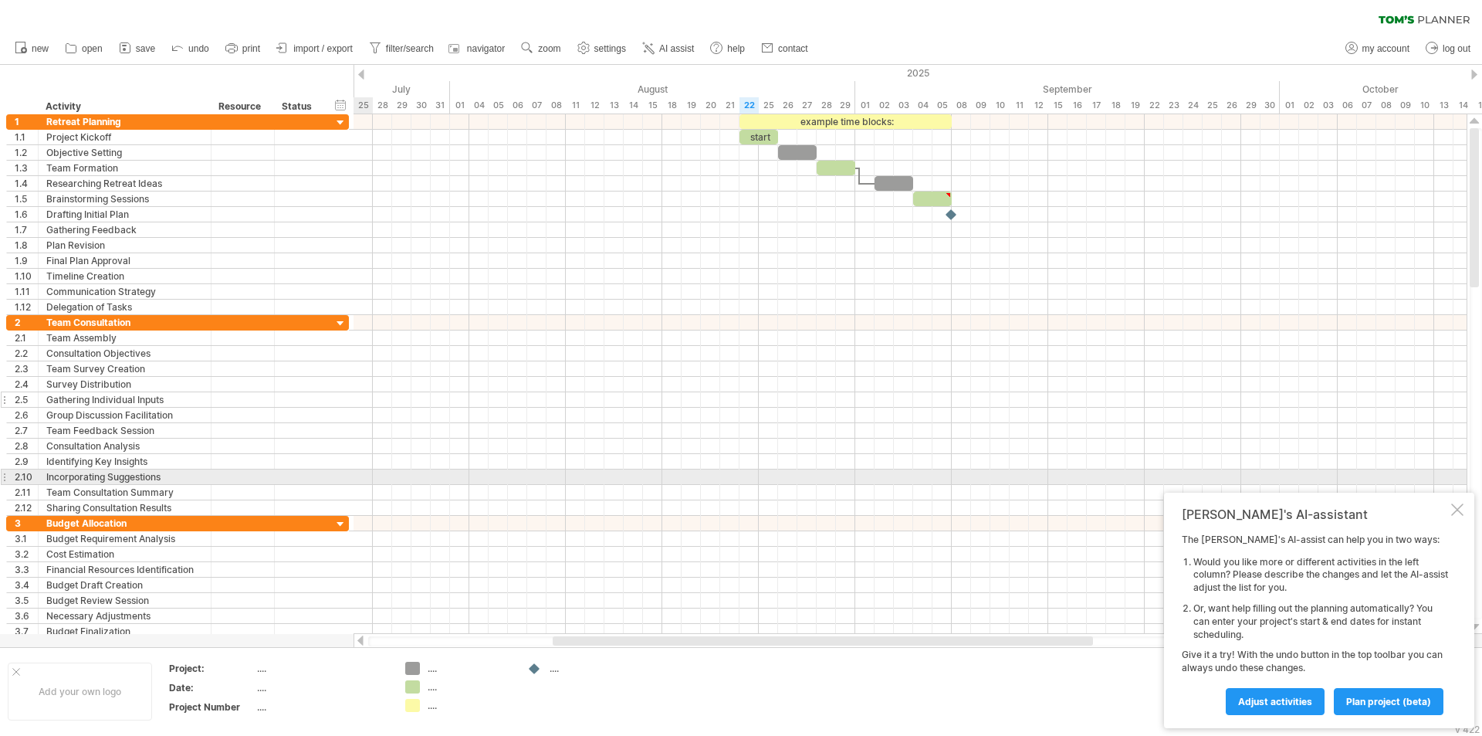
click at [90, 397] on div "Gathering Individual Inputs" at bounding box center [124, 399] width 157 height 15
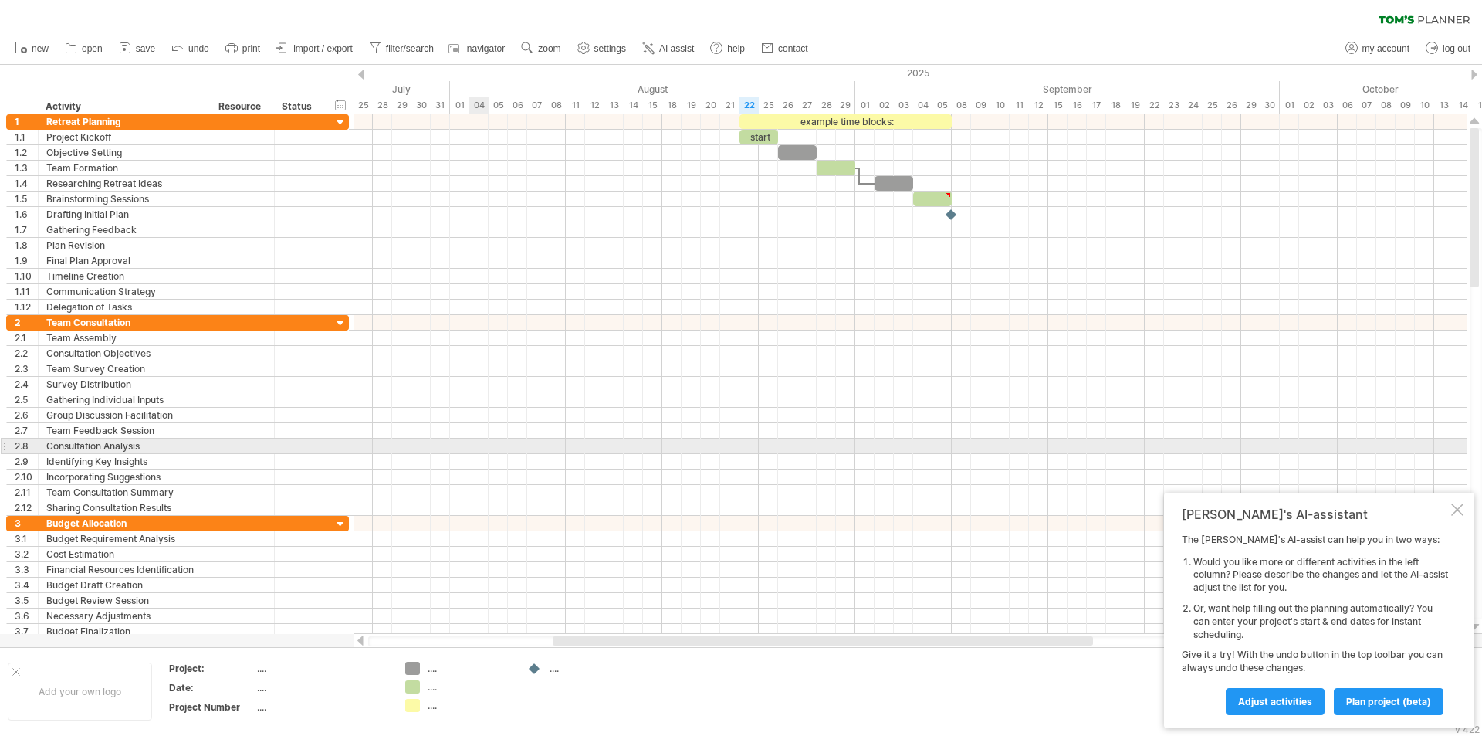
click at [476, 453] on div at bounding box center [910, 445] width 1113 height 15
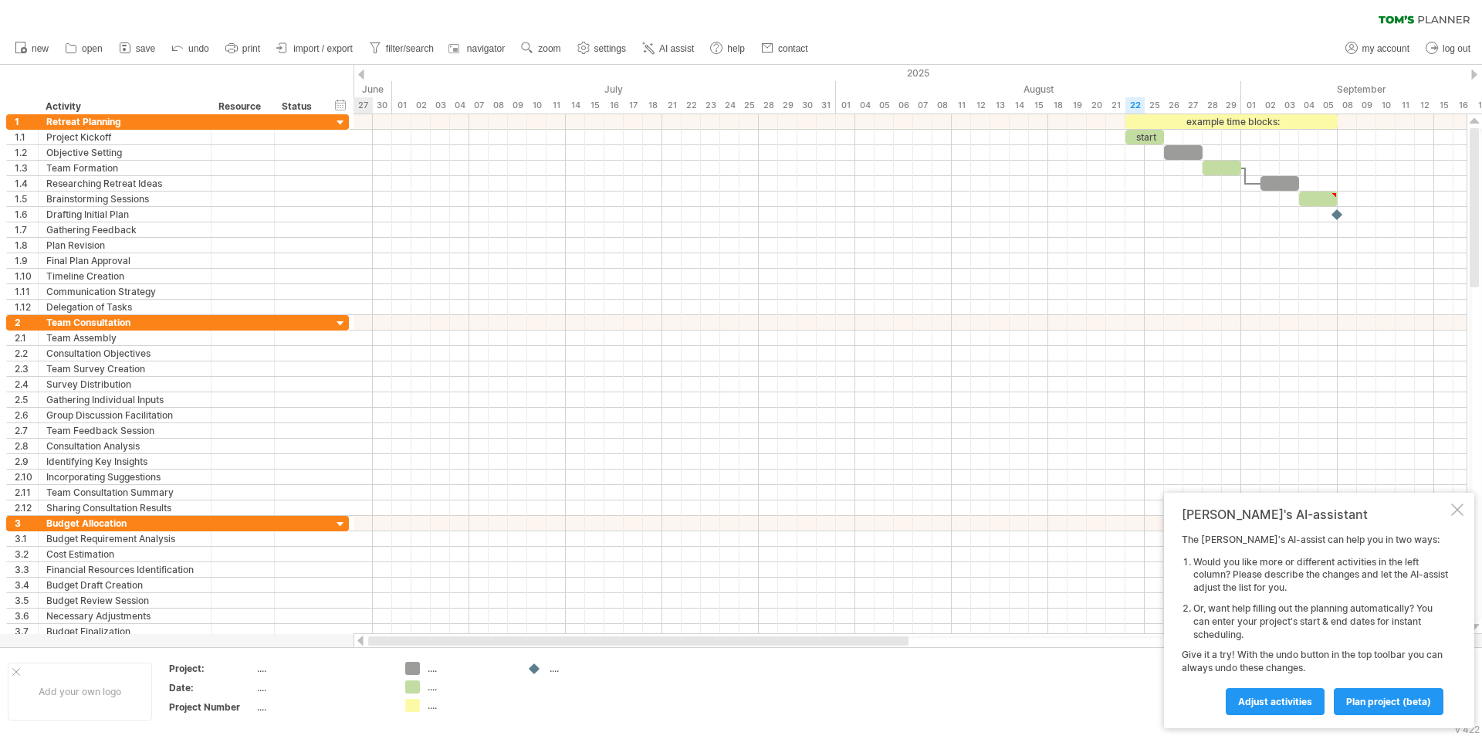
drag, startPoint x: 576, startPoint y: 639, endPoint x: 310, endPoint y: 654, distance: 266.7
click at [312, 653] on div "Trying to reach [DOMAIN_NAME] Connected again... 0% clear filter new 1" at bounding box center [741, 368] width 1482 height 736
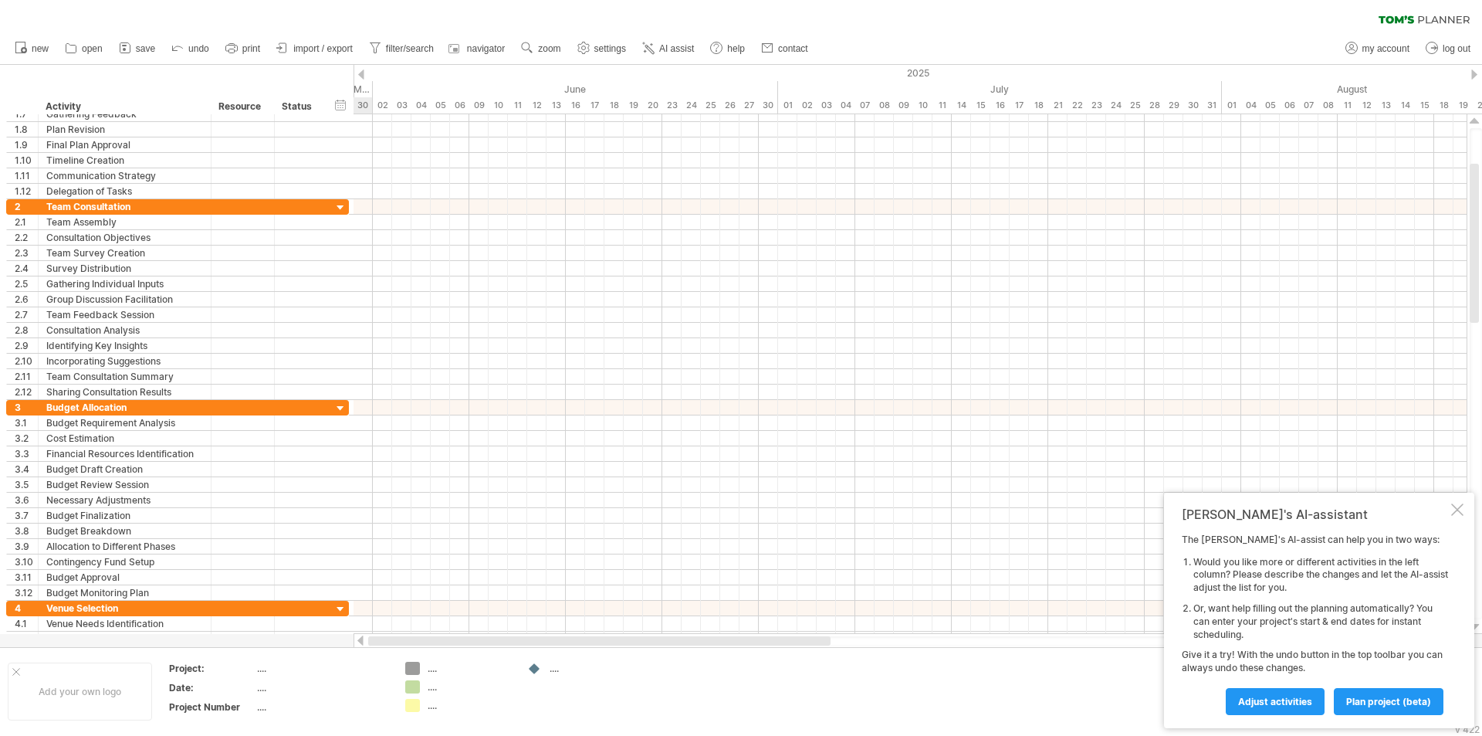
drag, startPoint x: 658, startPoint y: 643, endPoint x: 374, endPoint y: 656, distance: 283.6
click at [364, 651] on div "Trying to reach [DOMAIN_NAME] Connected again... 0% clear filter new 1" at bounding box center [741, 368] width 1482 height 736
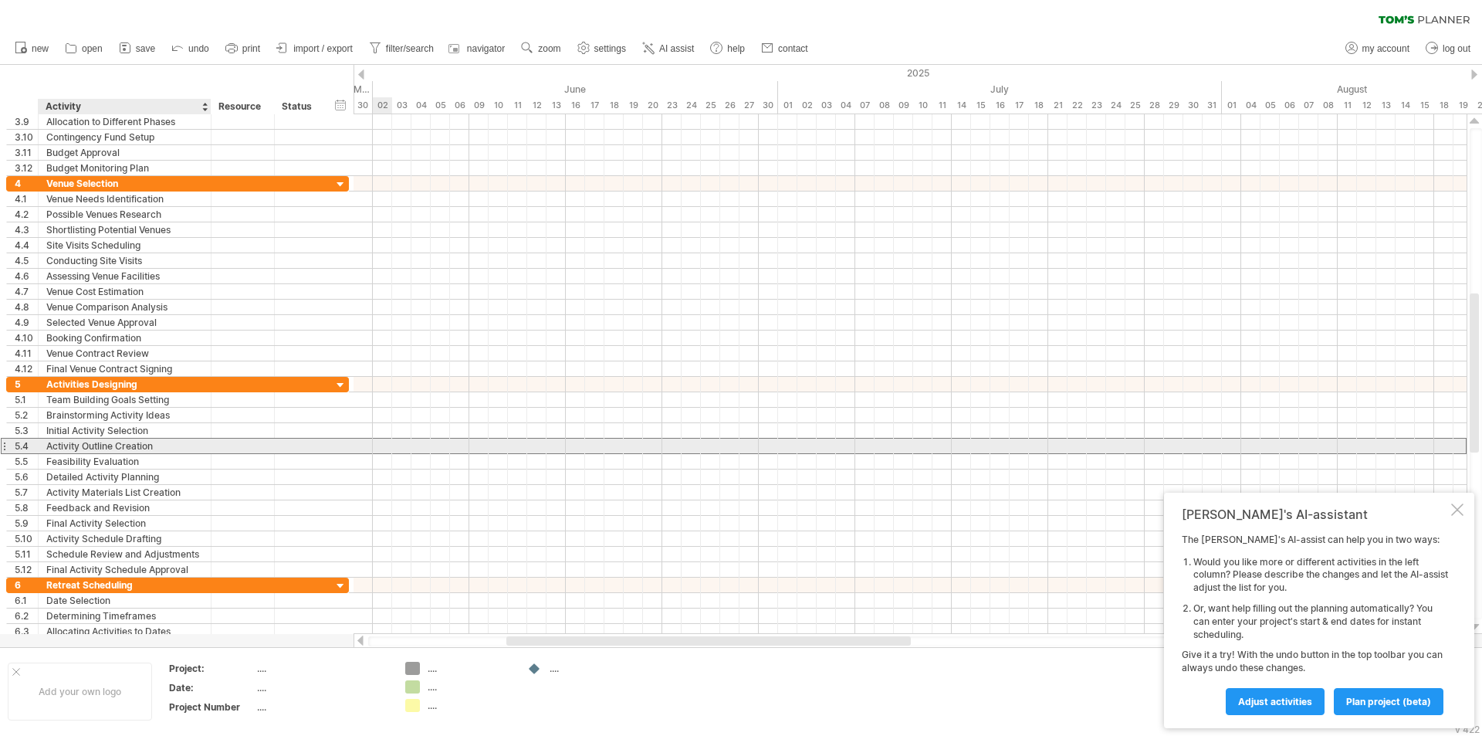
click at [138, 438] on div "Activity Outline Creation" at bounding box center [124, 445] width 157 height 15
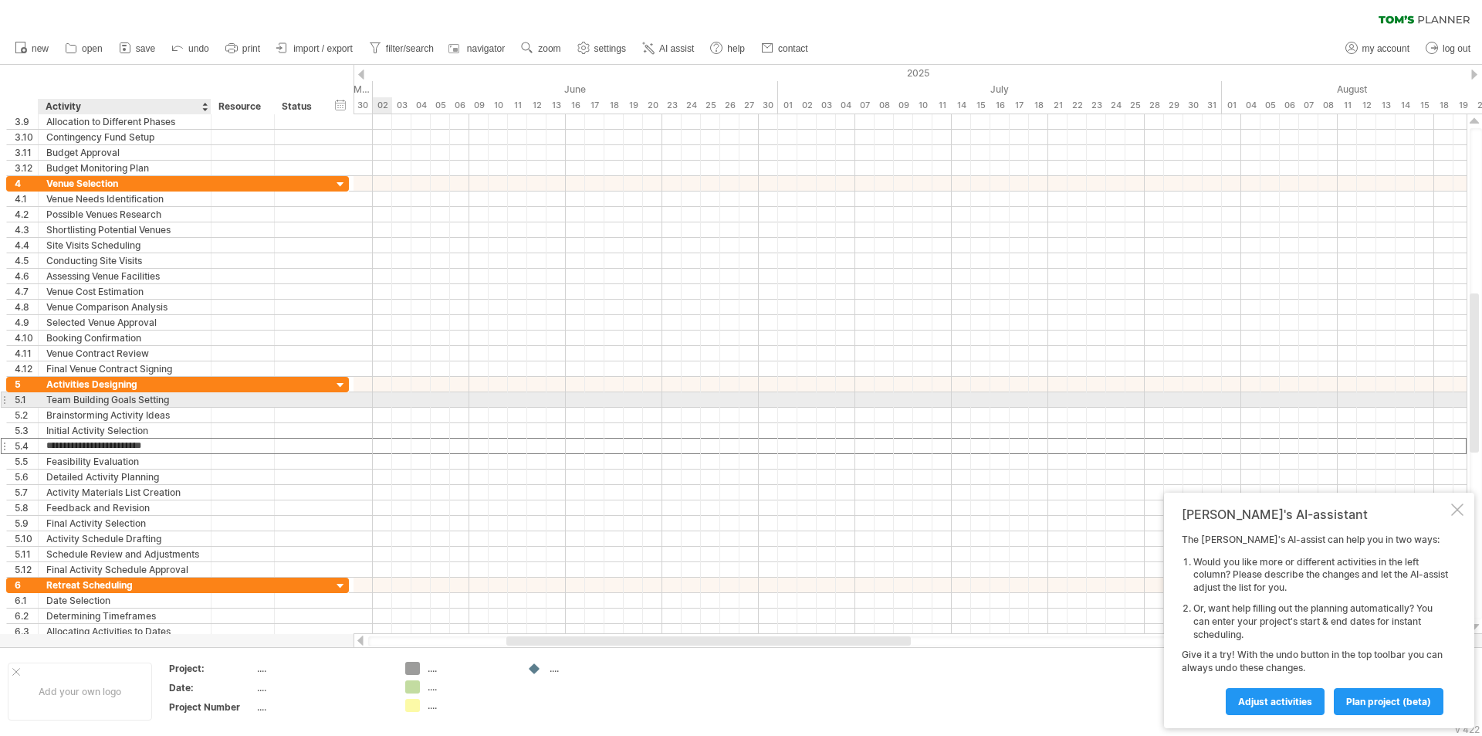
click at [159, 399] on div "Team Building Goals Setting" at bounding box center [124, 399] width 157 height 15
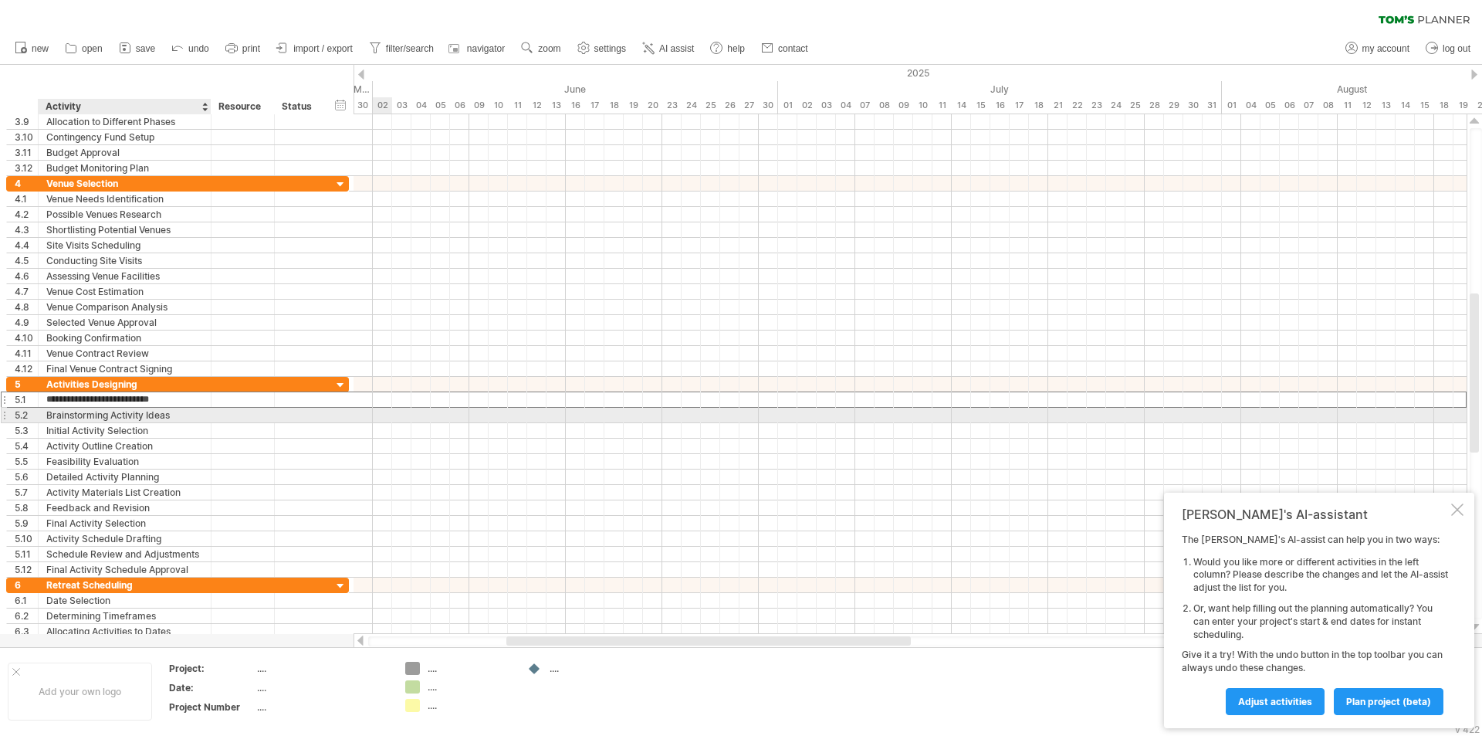
click at [167, 410] on div "Brainstorming Activity Ideas" at bounding box center [124, 415] width 157 height 15
